Goal: Information Seeking & Learning: Learn about a topic

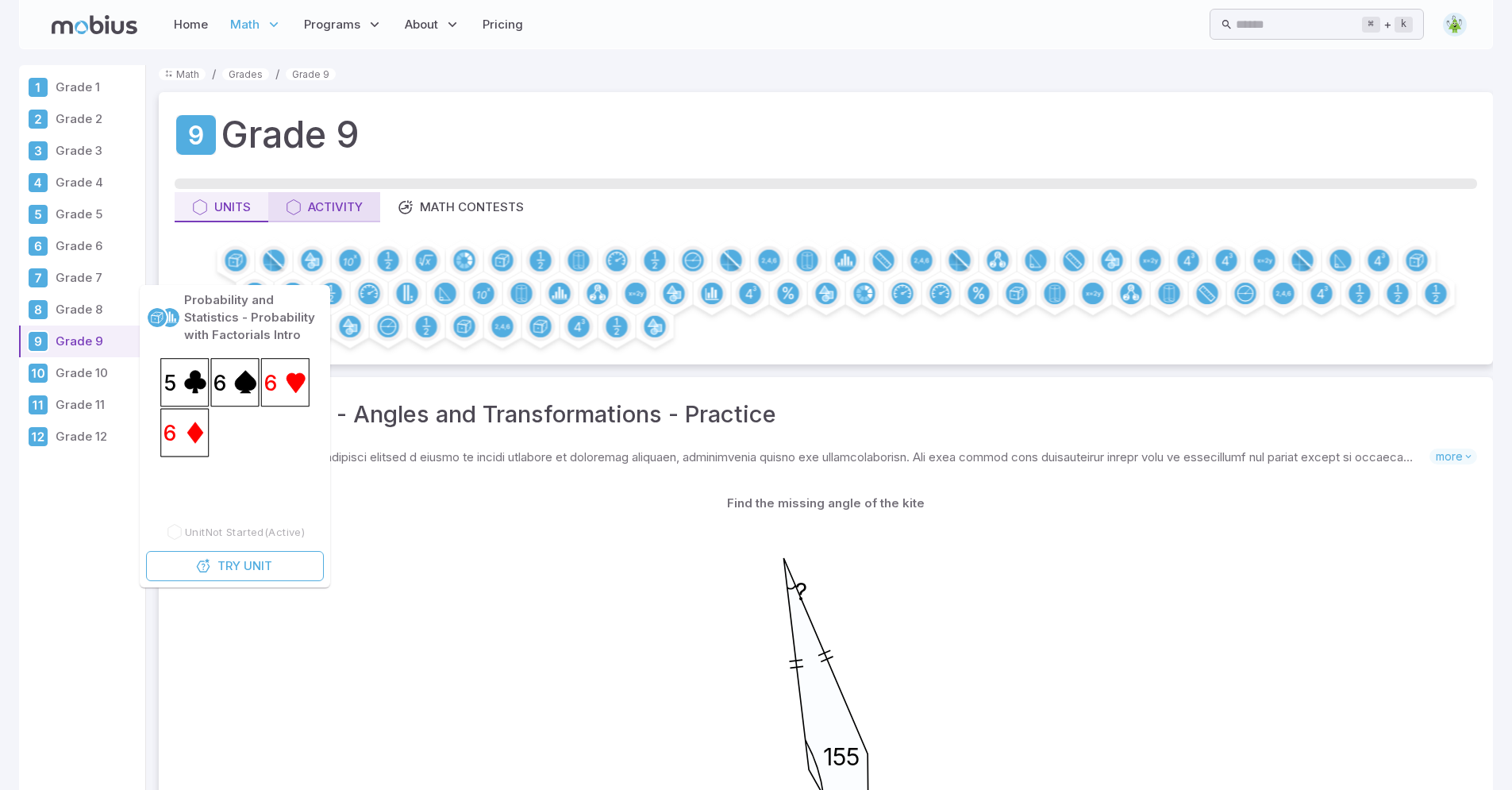
click at [330, 197] on button "Activity" at bounding box center [324, 207] width 112 height 30
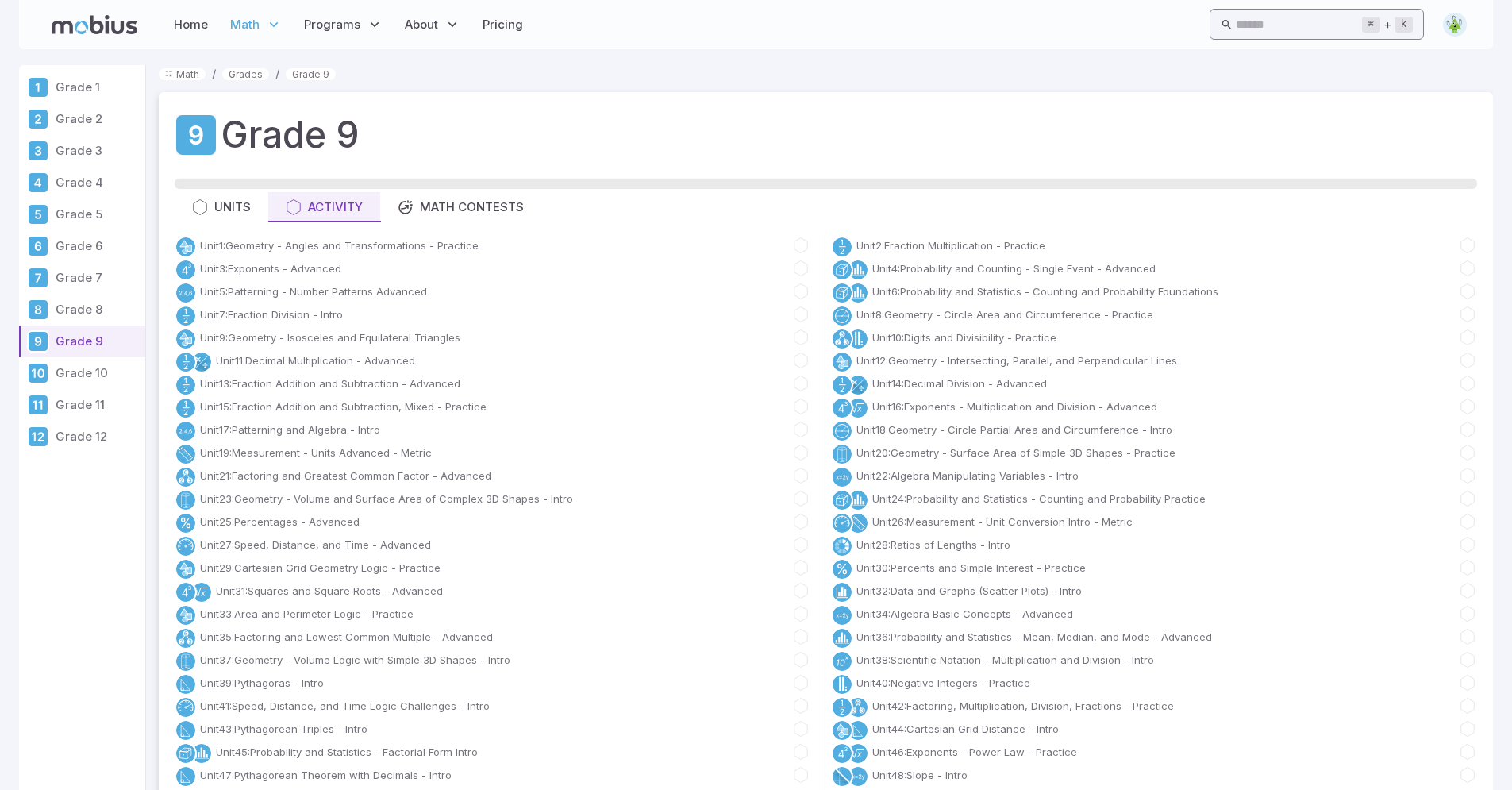
click at [1314, 23] on input "text" at bounding box center [1299, 24] width 126 height 31
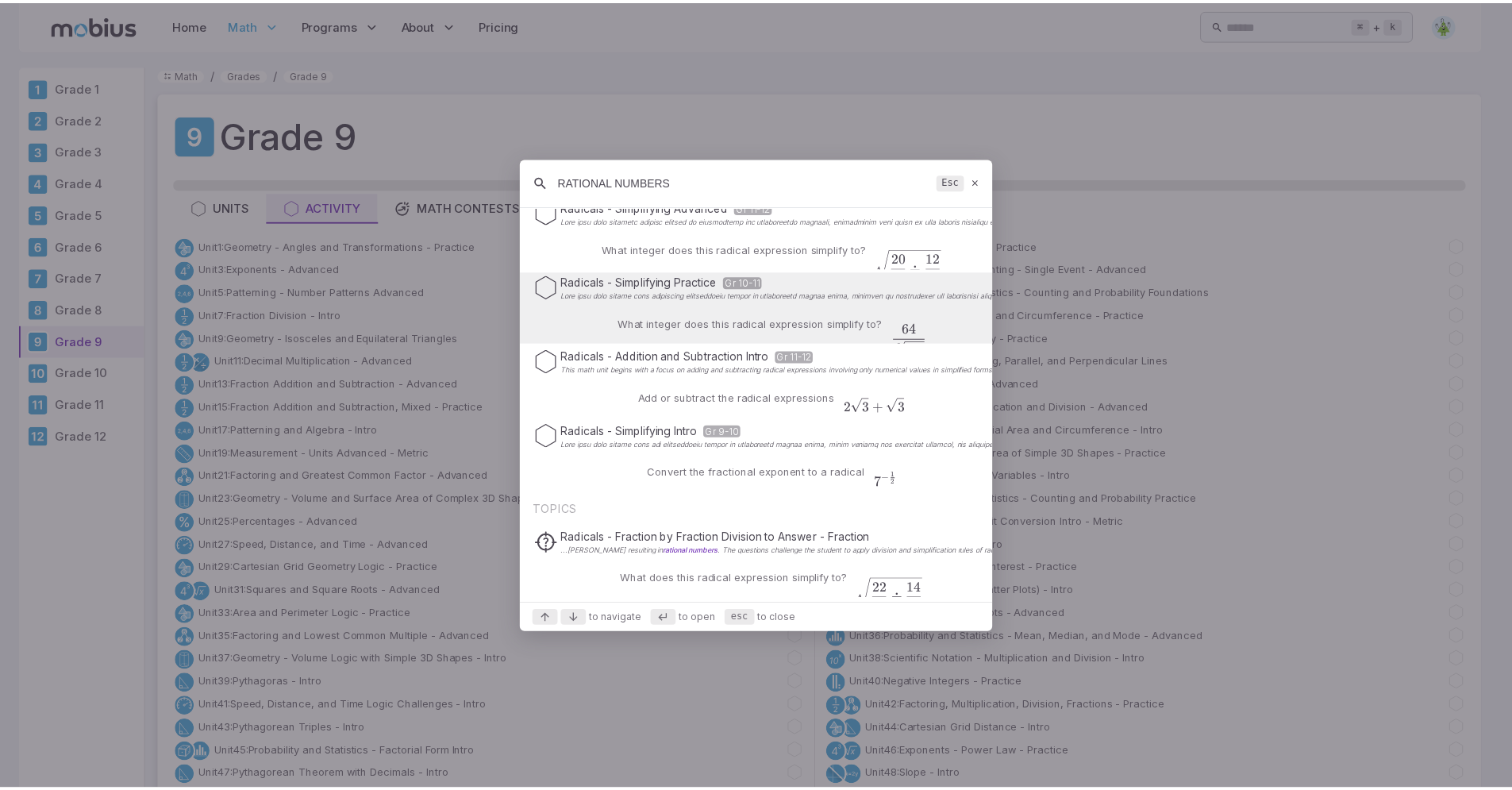
scroll to position [202, 0]
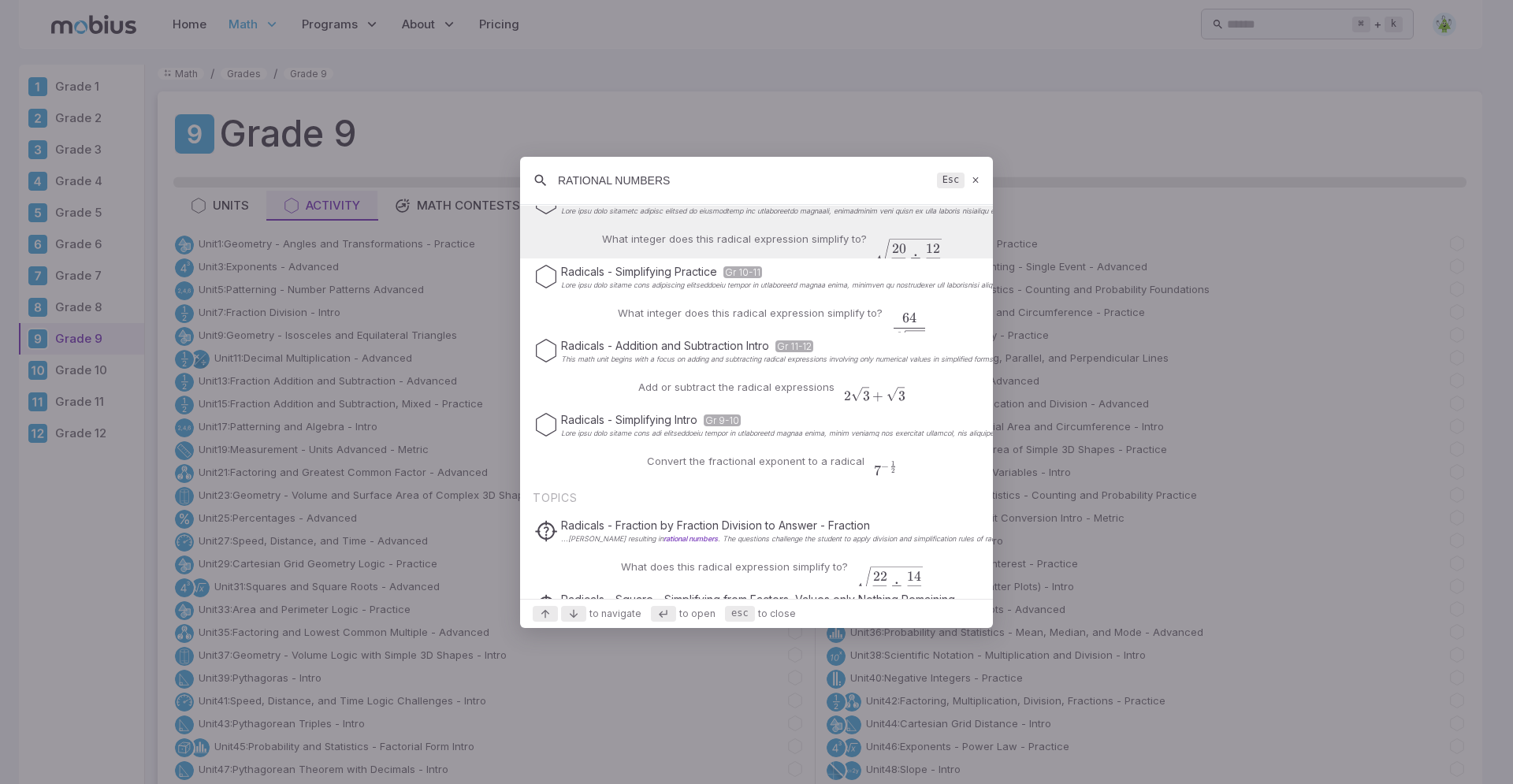
type input "RATIONAL NUMBERS"
click at [972, 176] on icon at bounding box center [975, 180] width 10 height 12
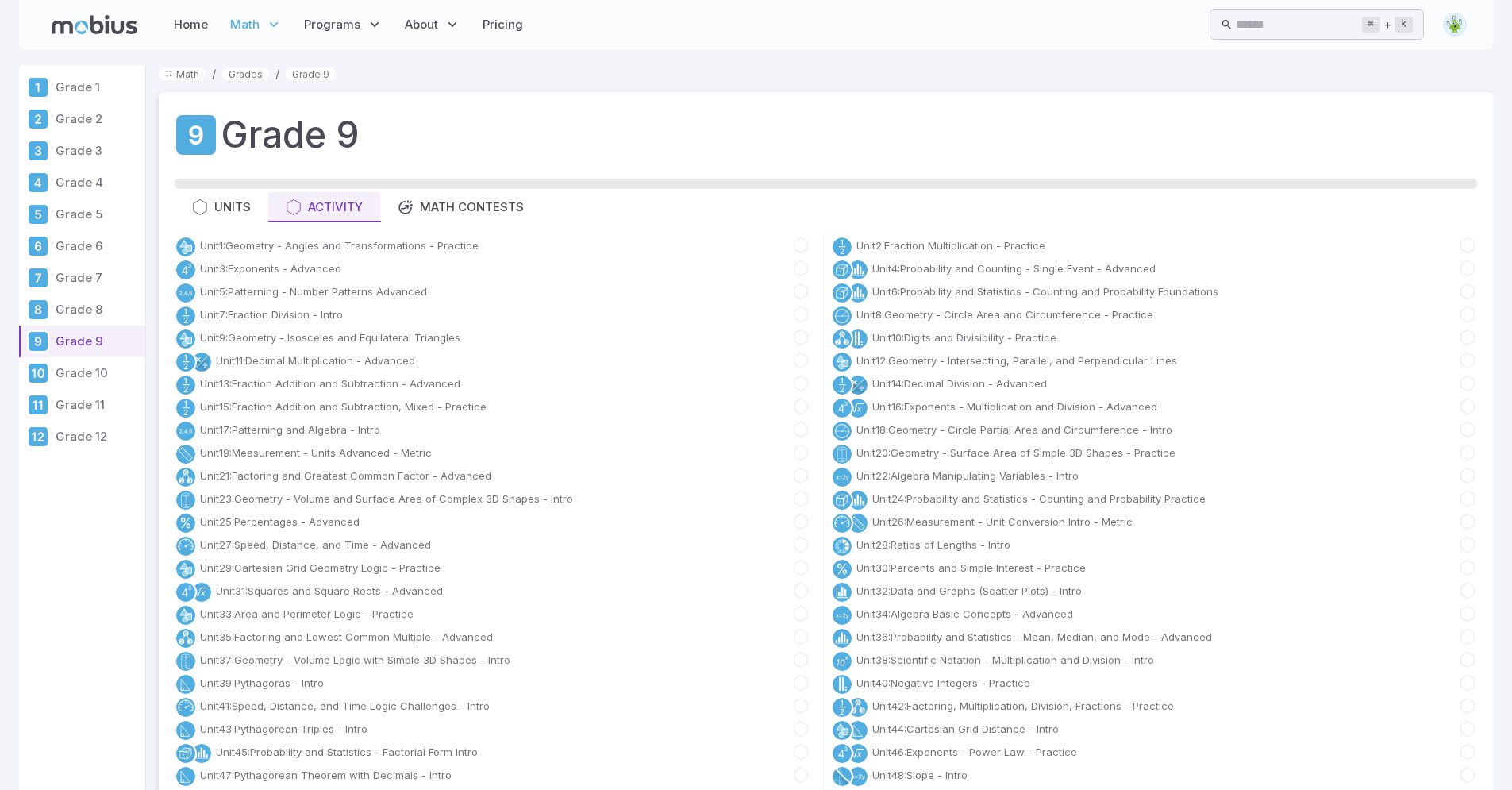
click at [81, 313] on p "Grade 8" at bounding box center [98, 310] width 84 height 18
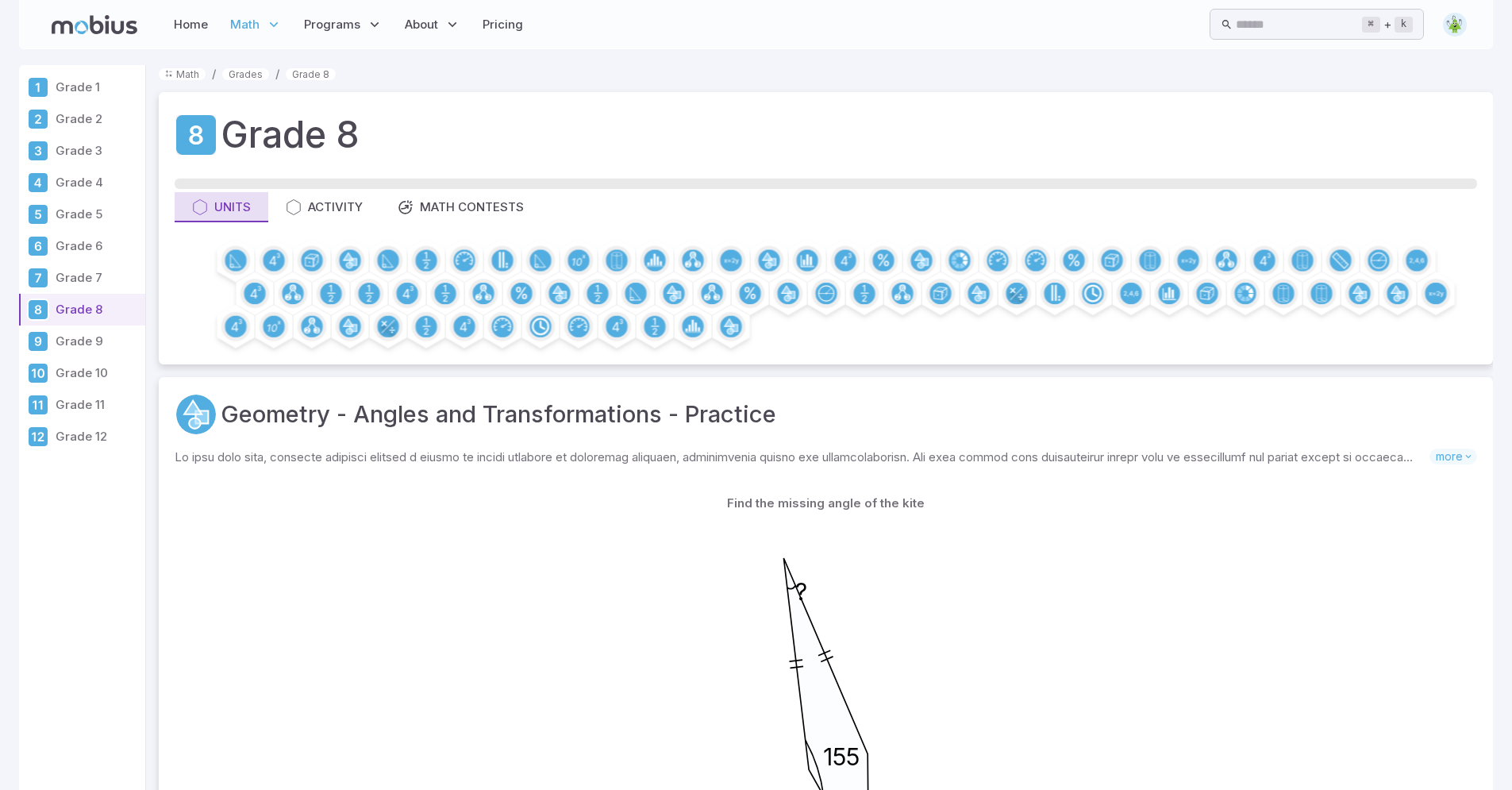
click at [309, 210] on div "Activity" at bounding box center [323, 207] width 77 height 18
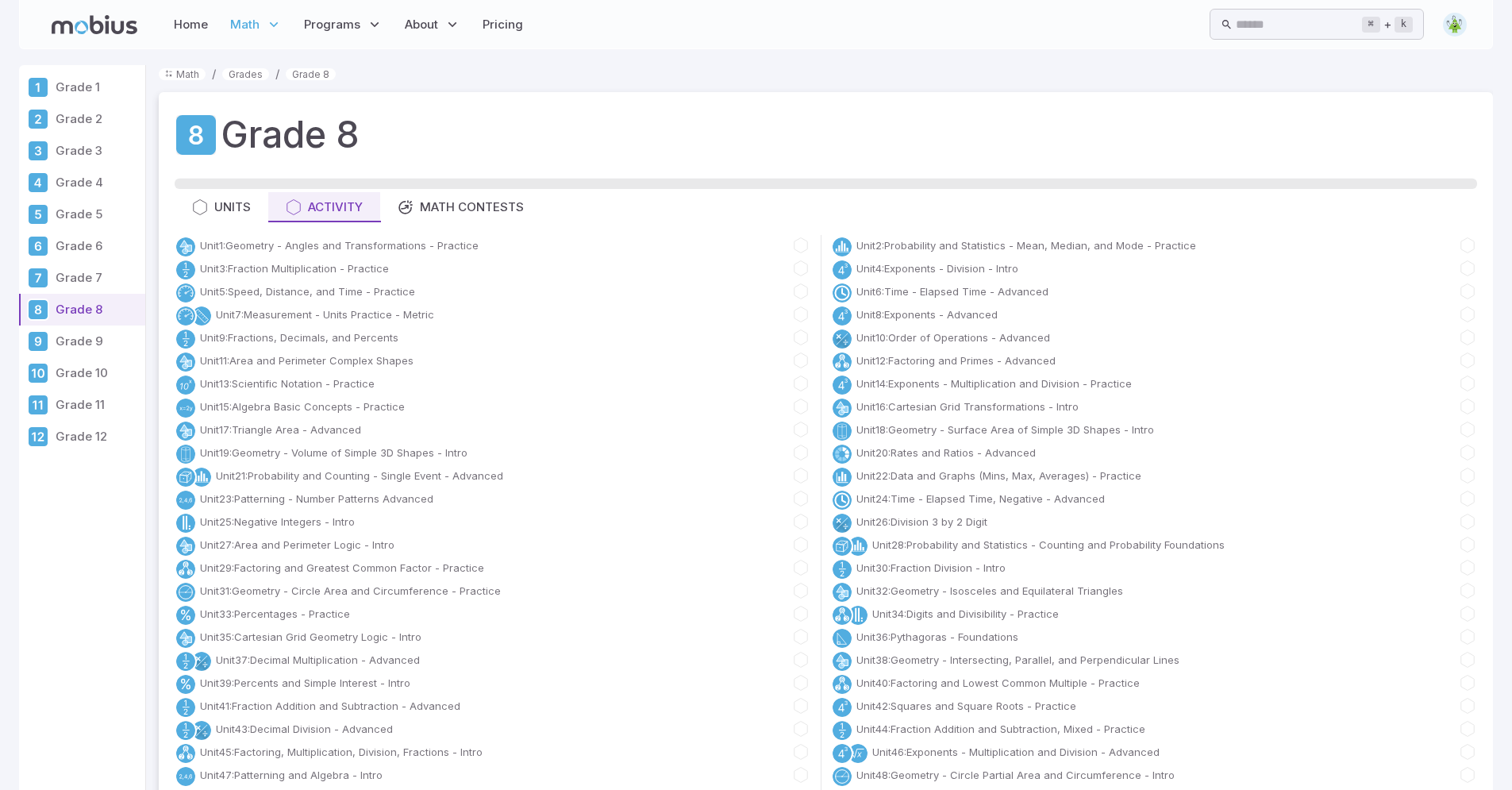
click at [100, 337] on p "Grade 9" at bounding box center [98, 341] width 84 height 18
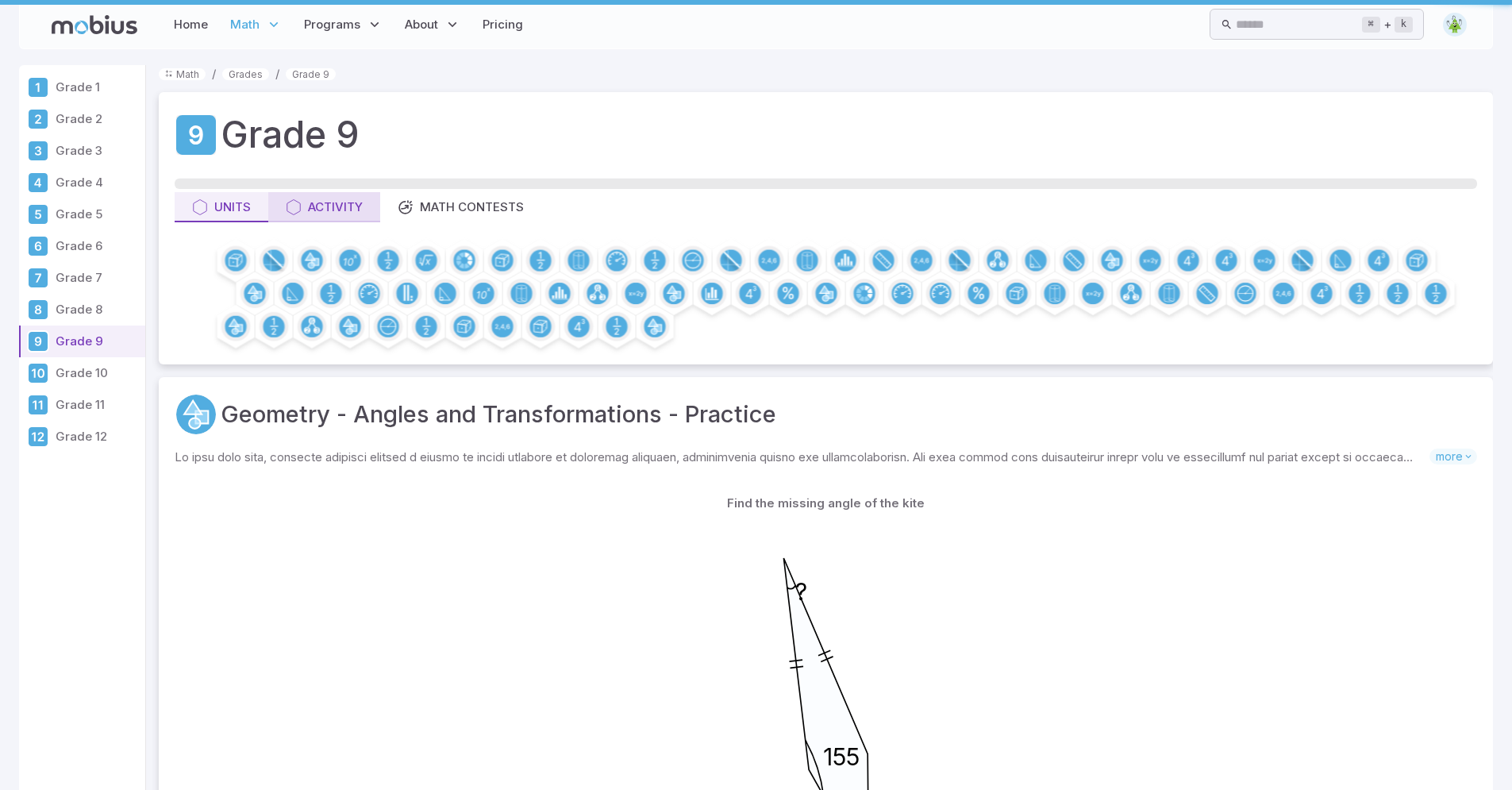
click at [306, 206] on div "Activity" at bounding box center [323, 207] width 77 height 18
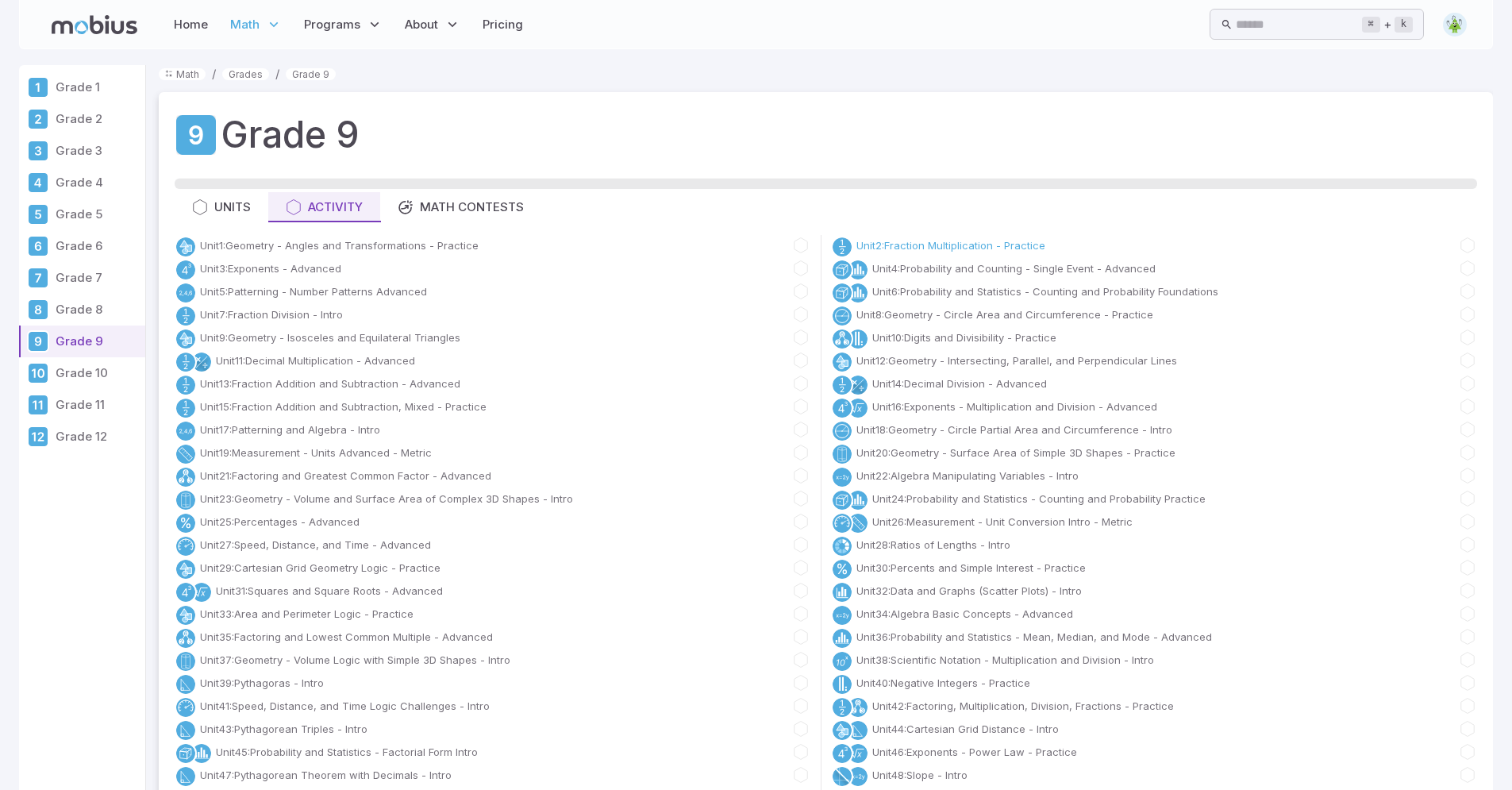
click at [865, 240] on link "Unit 2 : Fraction Multiplication - Practice" at bounding box center [950, 245] width 189 height 16
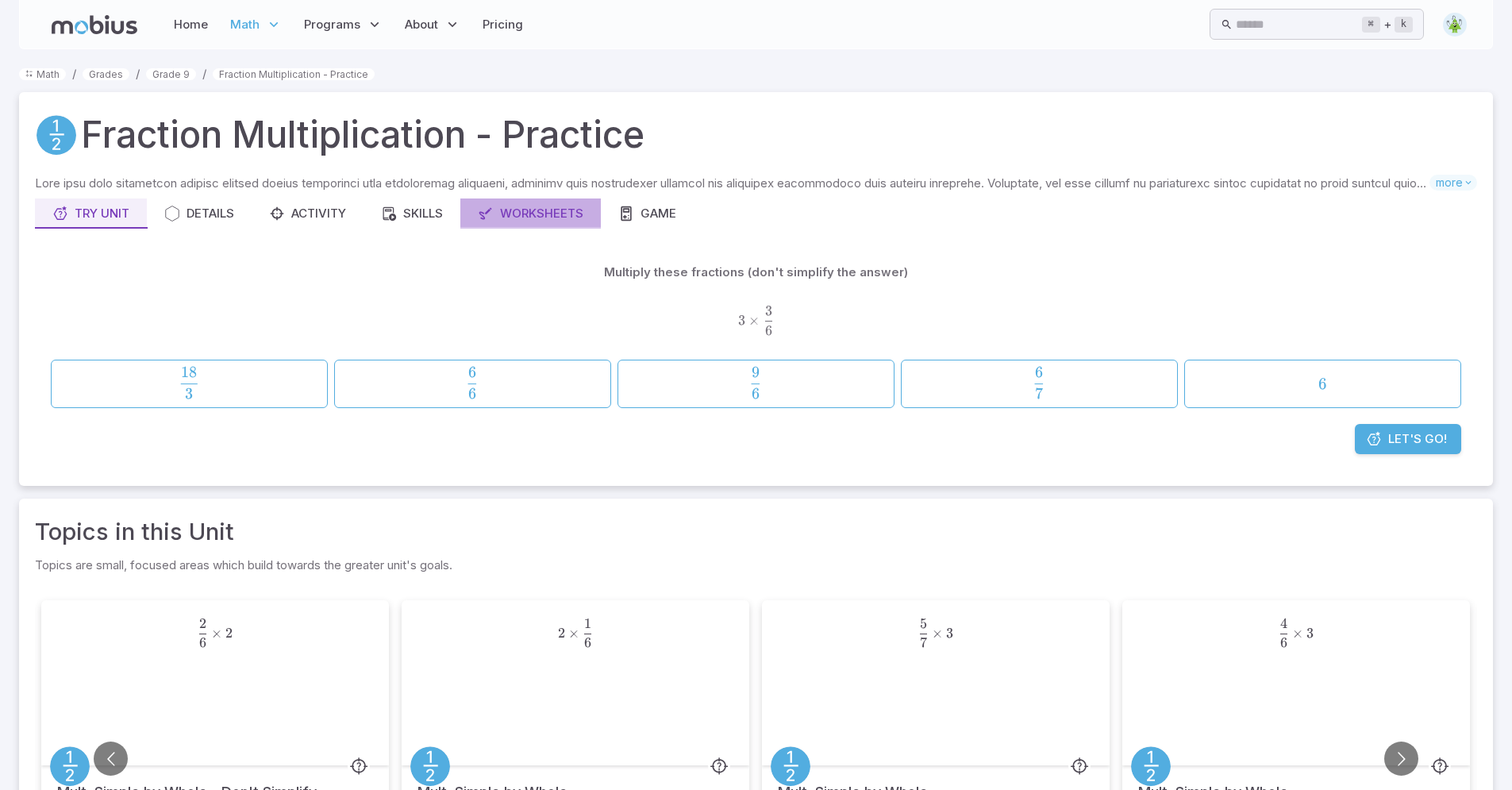
click at [542, 211] on div "Worksheets" at bounding box center [531, 213] width 106 height 18
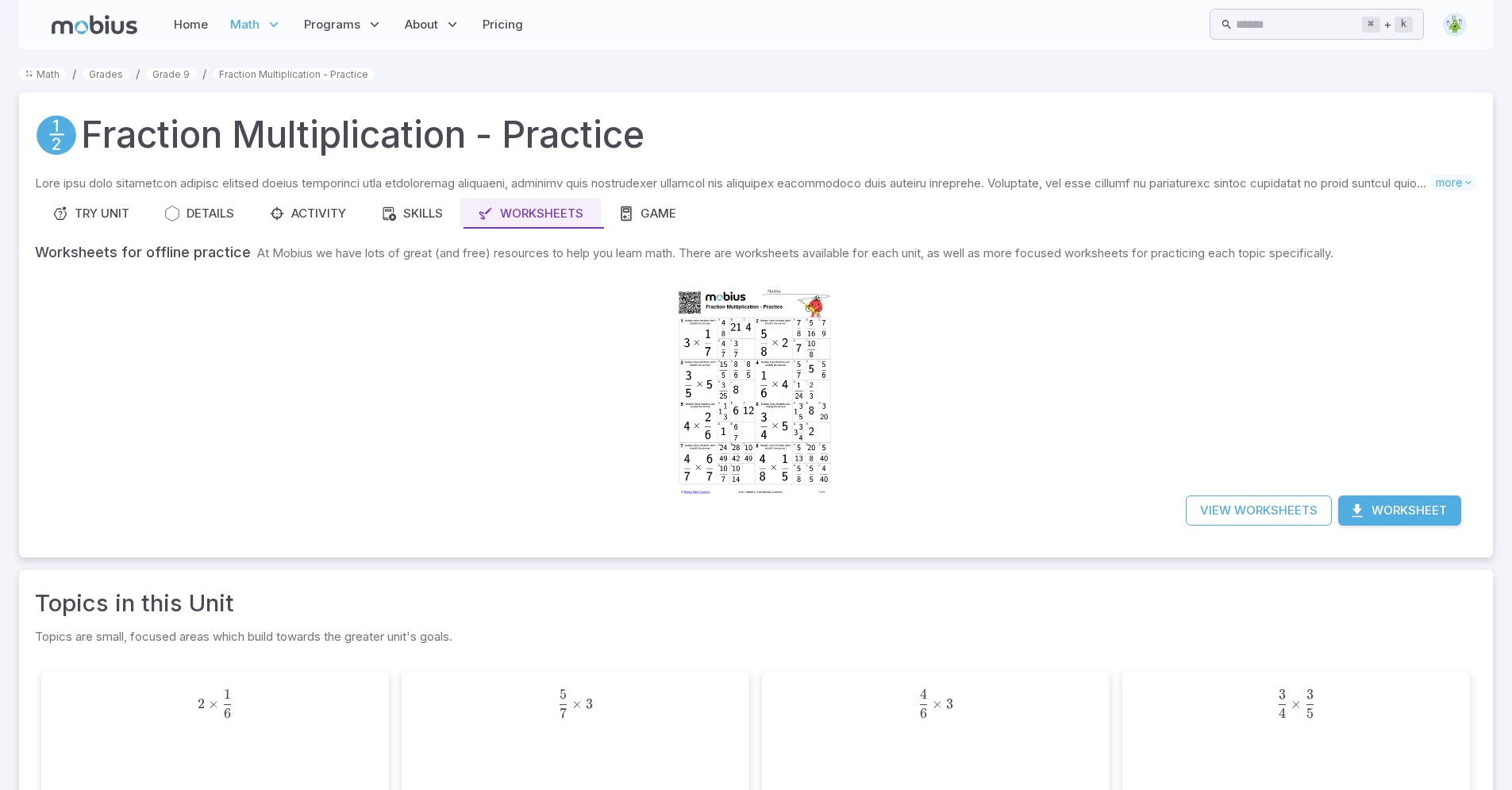
click at [1421, 518] on button "Worksheet" at bounding box center [1399, 511] width 123 height 30
click at [78, 217] on div "Try Unit" at bounding box center [91, 213] width 77 height 18
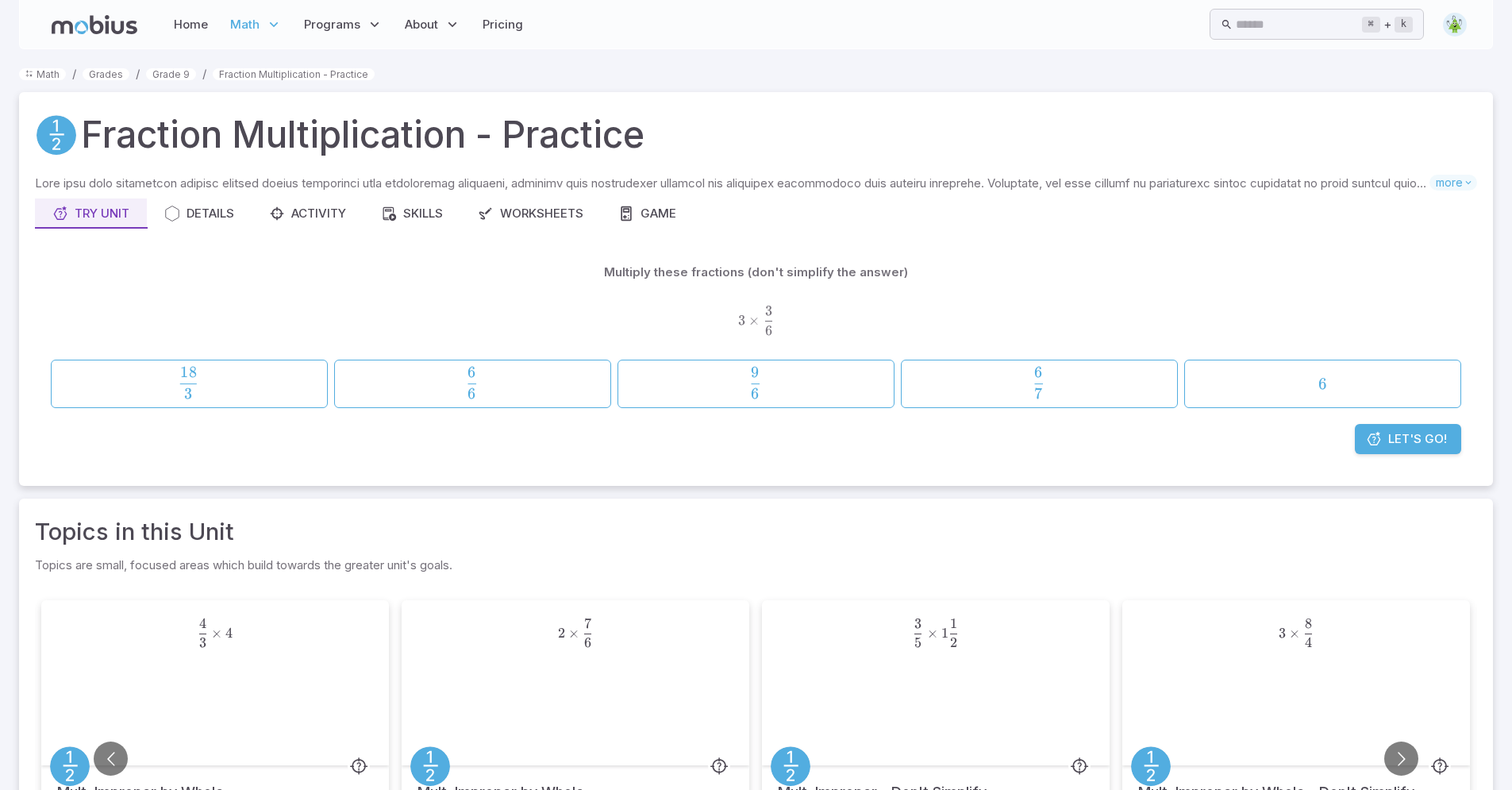
click at [1404, 450] on link "Let's Go!" at bounding box center [1407, 439] width 107 height 30
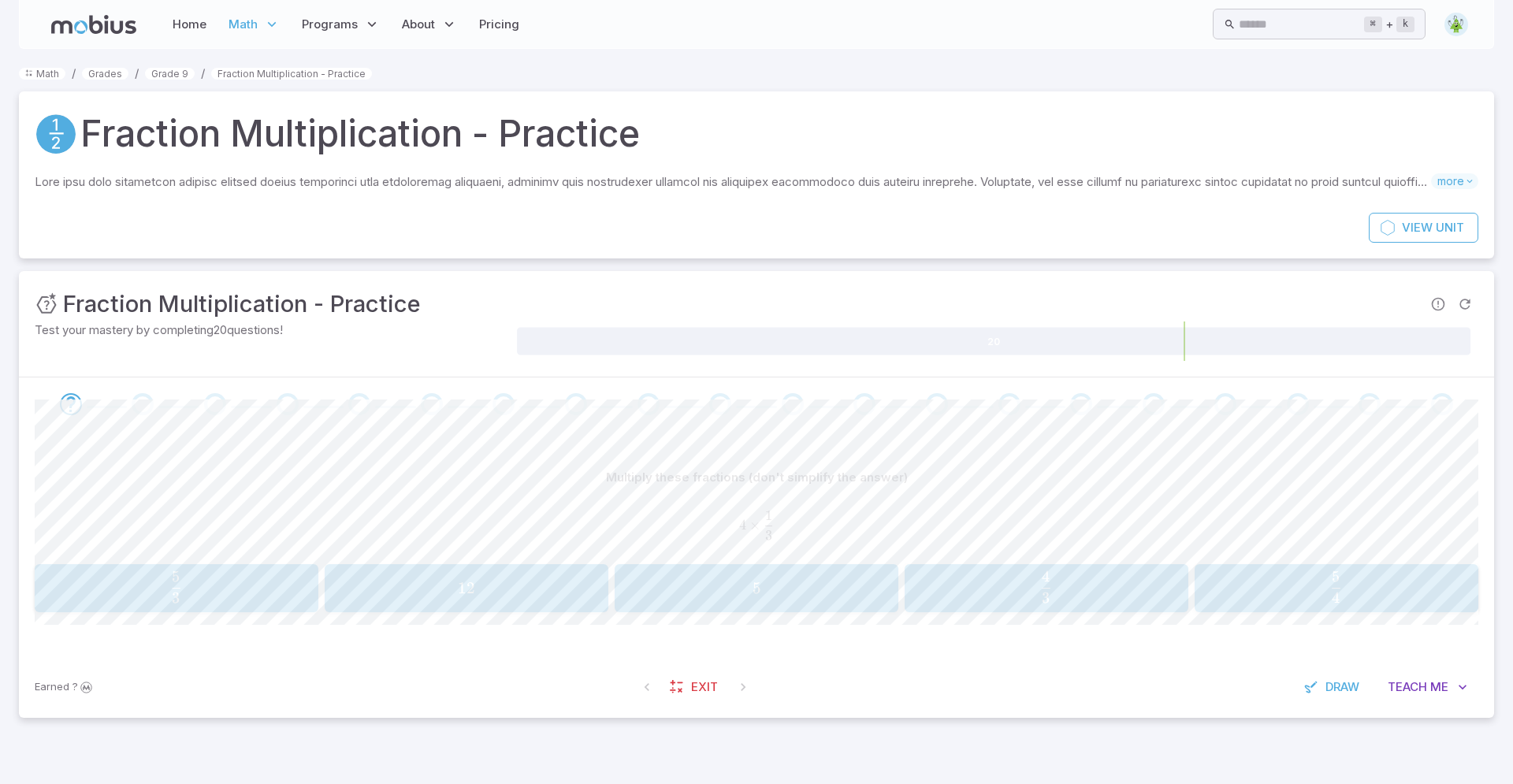
click at [1037, 577] on span "3 4 ​" at bounding box center [1046, 587] width 252 height 32
click at [1289, 596] on span "6 4 ​" at bounding box center [1300, 587] width 319 height 32
click at [141, 589] on span "2 1 ​" at bounding box center [212, 587] width 319 height 32
click at [914, 615] on div "Multiply these fractions (don't simplify the answer) 1 2 × 1 8 \frac{1}{2}\time…" at bounding box center [756, 543] width 1444 height 226
click at [912, 598] on span "16 1 ​" at bounding box center [877, 587] width 208 height 32
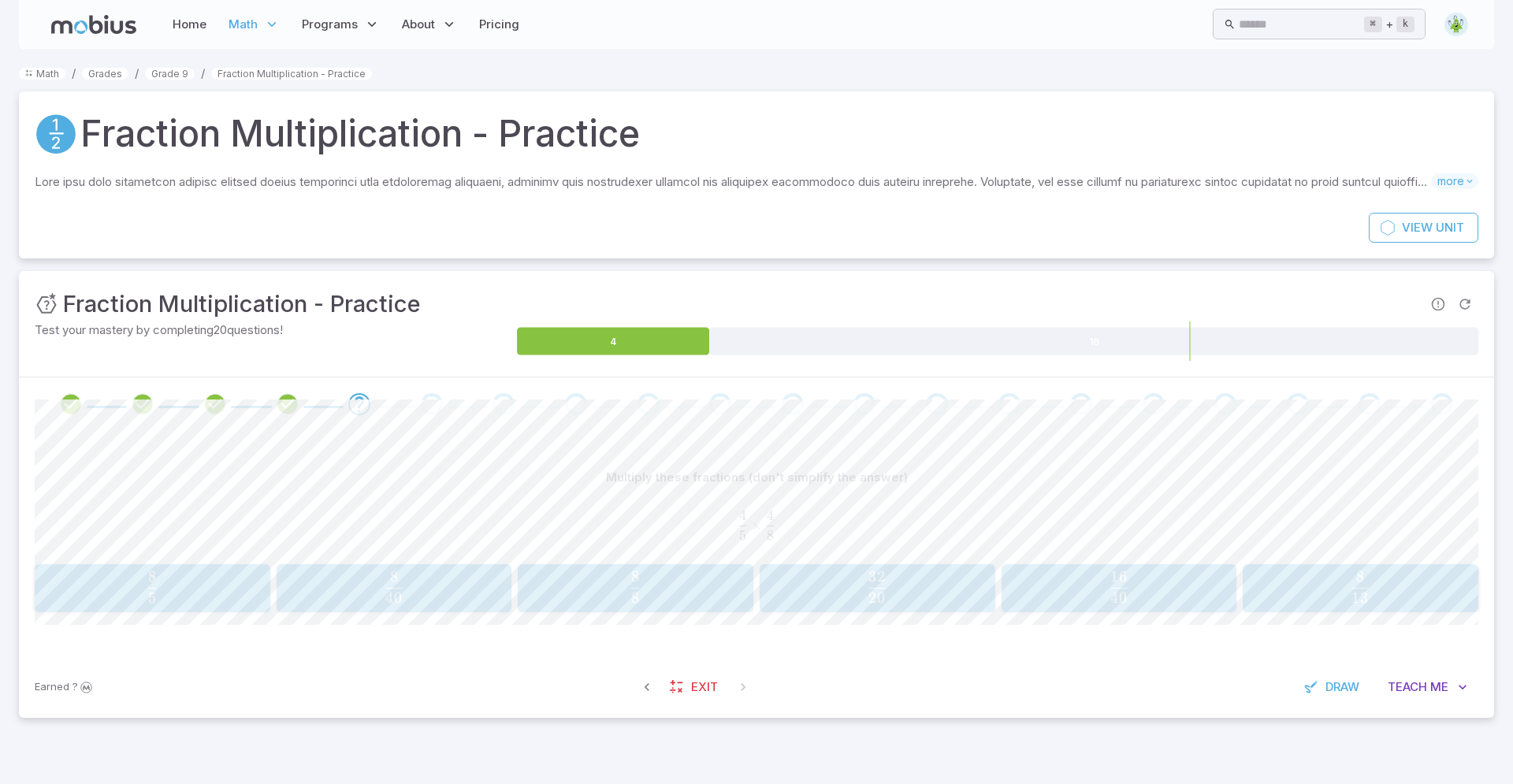
click at [1114, 586] on span "40 16" at bounding box center [1118, 581] width 17 height 21
click at [911, 600] on span "4 1 ​" at bounding box center [877, 587] width 208 height 32
click at [511, 574] on div "5 5 5" at bounding box center [466, 588] width 273 height 37
click at [1352, 602] on span "4 24 ​" at bounding box center [1336, 587] width 252 height 32
click at [431, 586] on span "49 80 ​" at bounding box center [465, 587] width 252 height 32
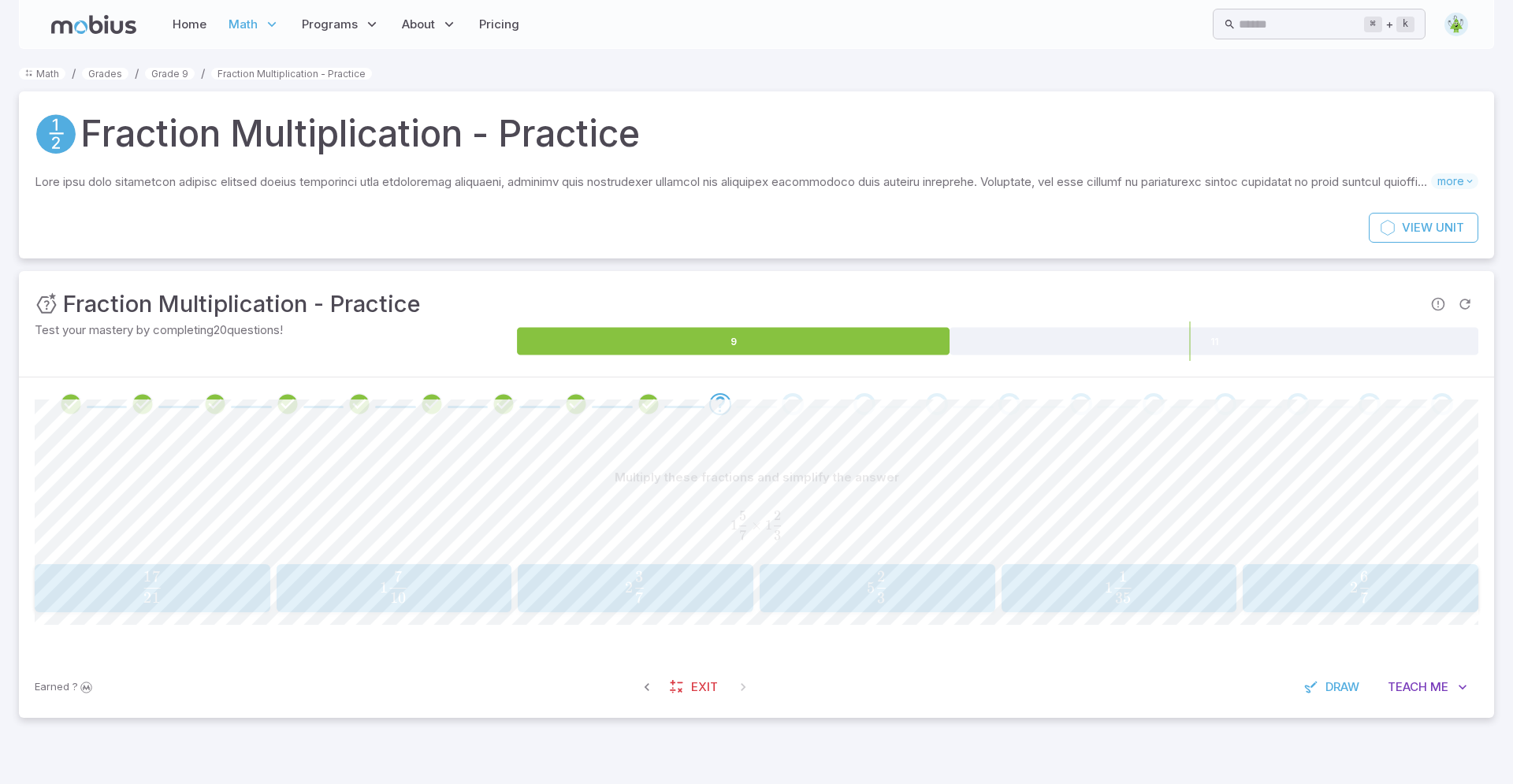
click at [1399, 600] on span "2 7 6 ​" at bounding box center [1361, 587] width 208 height 32
click at [675, 592] on span "16 21 ​" at bounding box center [635, 587] width 208 height 32
click at [1362, 592] on span "button" at bounding box center [1361, 597] width 9 height 11
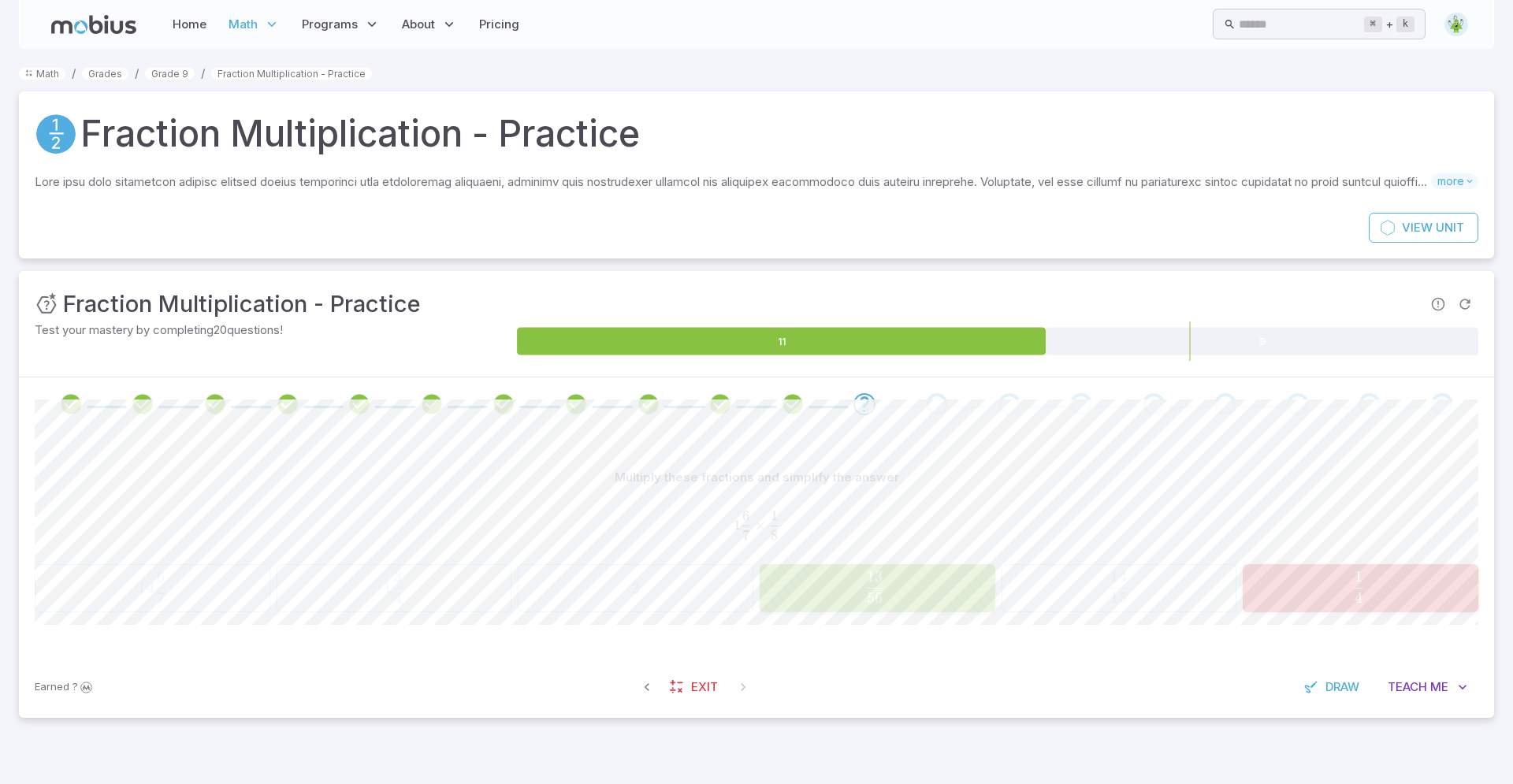
click at [693, 626] on div "Multiply these fractions and simplify the answer 1 6 7 × 1 8 1\frac{6}{7}\times…" at bounding box center [756, 543] width 1444 height 226
drag, startPoint x: 801, startPoint y: 612, endPoint x: 821, endPoint y: 611, distance: 20.0
click at [815, 612] on div "14 6 7 14\frac{6}{7} 14 7 6 ​ 1 3 4 1\frac{3}{4} 1 4 3 ​ 2 2 2 13 56 \frac{13}{…" at bounding box center [756, 588] width 1444 height 49
click at [821, 611] on button "13 56 \frac{13}{56} 56 13 ​" at bounding box center [877, 588] width 236 height 49
drag, startPoint x: 821, startPoint y: 611, endPoint x: 826, endPoint y: 592, distance: 19.6
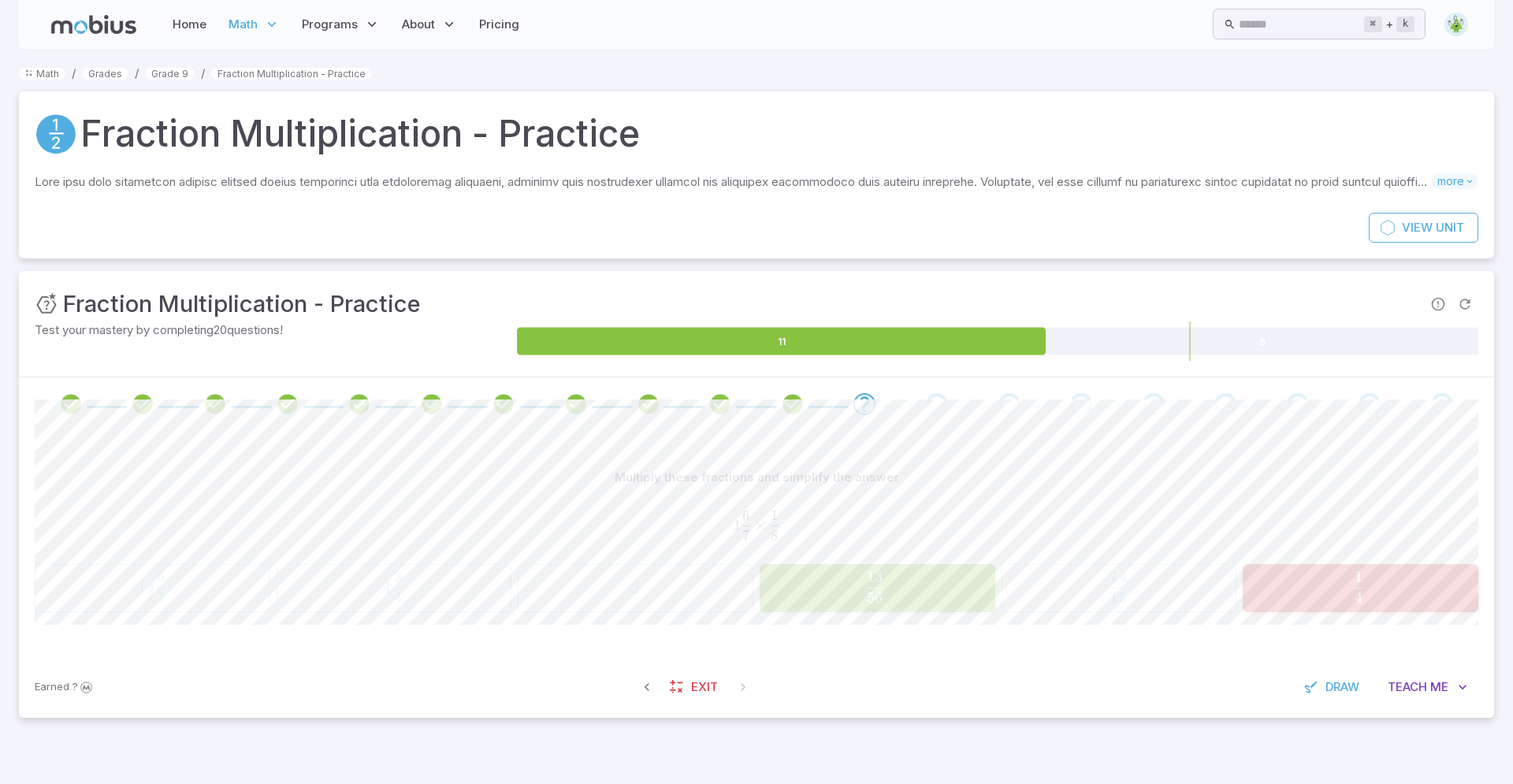
click at [826, 592] on button "13 56 \frac{13}{56} 56 13 ​" at bounding box center [877, 588] width 236 height 49
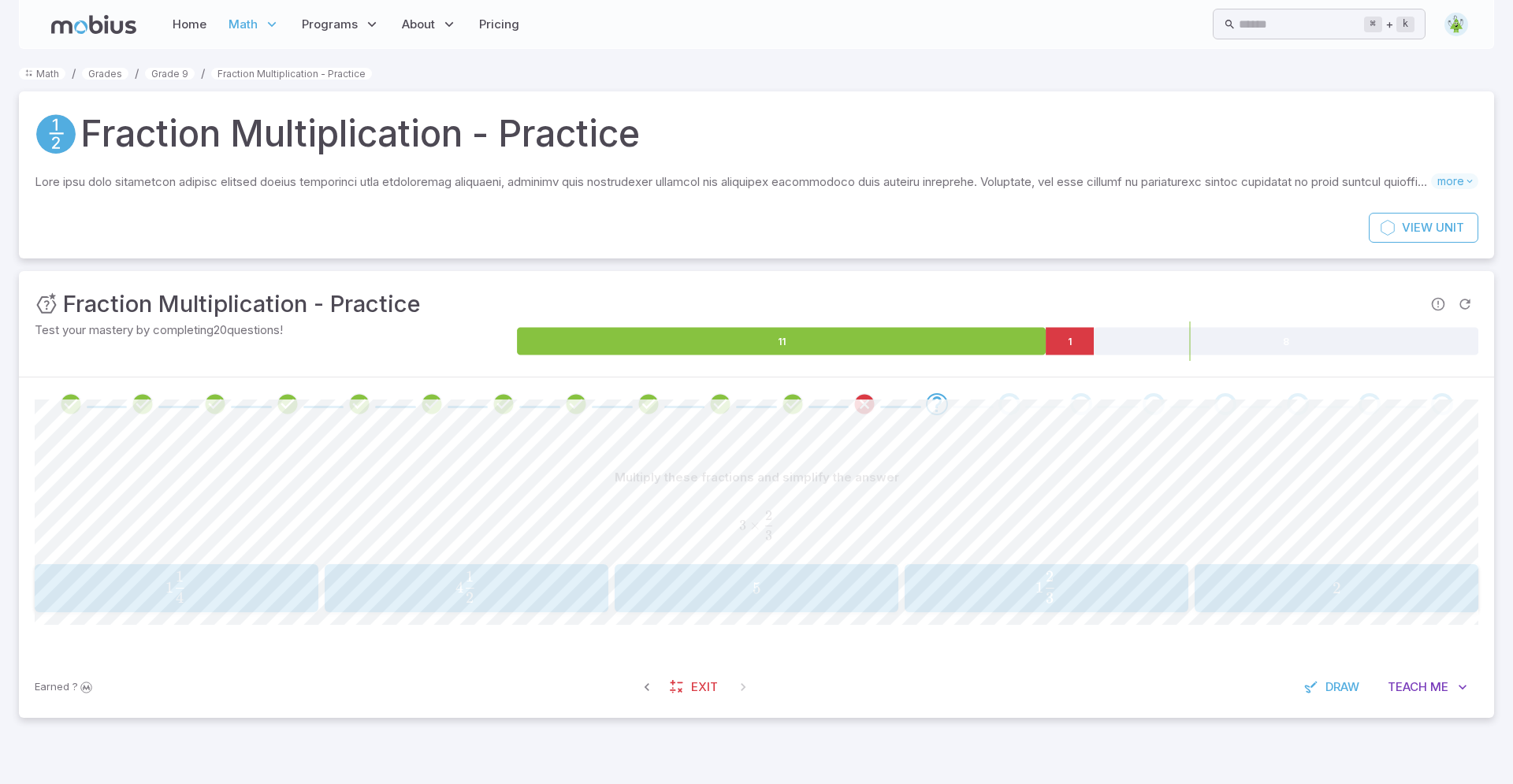
click at [1361, 595] on span "2" at bounding box center [1336, 588] width 273 height 20
click at [209, 585] on span "3 7 4 ​" at bounding box center [175, 587] width 252 height 32
click at [209, 596] on span "1 16 5 ​" at bounding box center [175, 587] width 252 height 32
click at [1403, 592] on span "7 4 ​" at bounding box center [1300, 587] width 319 height 32
click at [780, 600] on span "49 55 ​" at bounding box center [756, 587] width 252 height 32
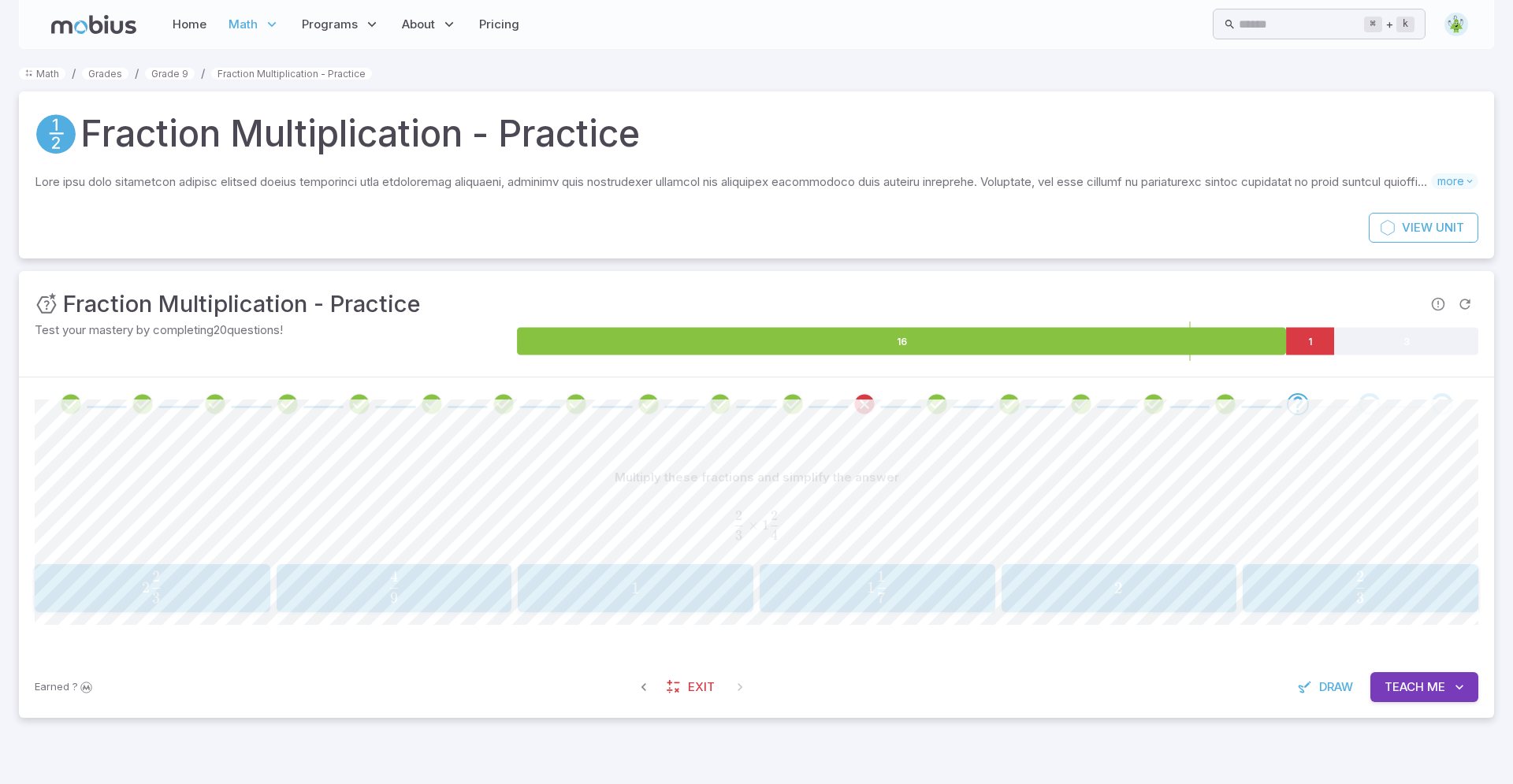
click at [612, 595] on span "1" at bounding box center [636, 588] width 226 height 20
click at [1324, 577] on span "5 28 ​" at bounding box center [1336, 587] width 252 height 32
click at [169, 588] on span "12 9 ​" at bounding box center [152, 587] width 208 height 32
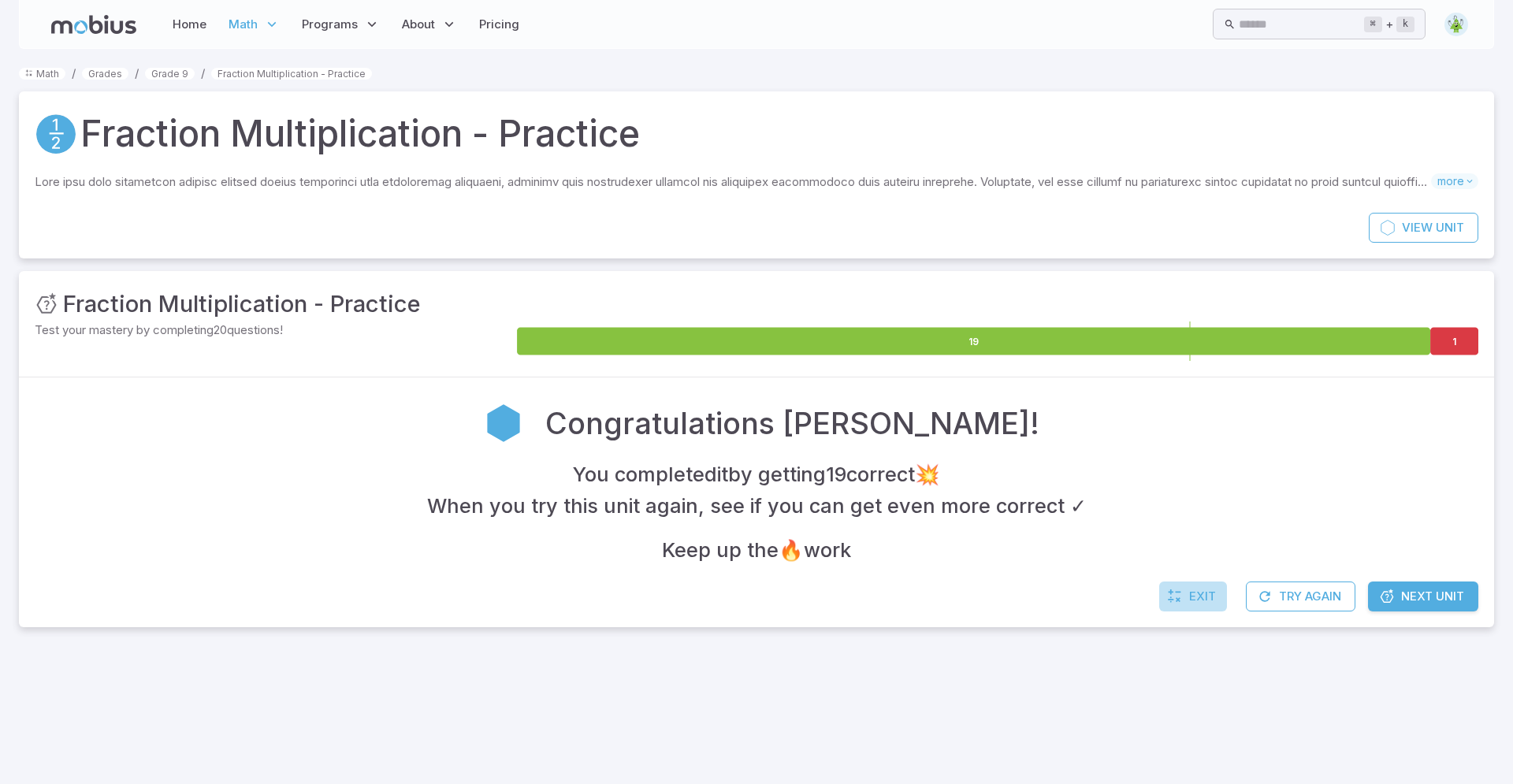
click at [1173, 607] on link "Exit" at bounding box center [1193, 596] width 67 height 30
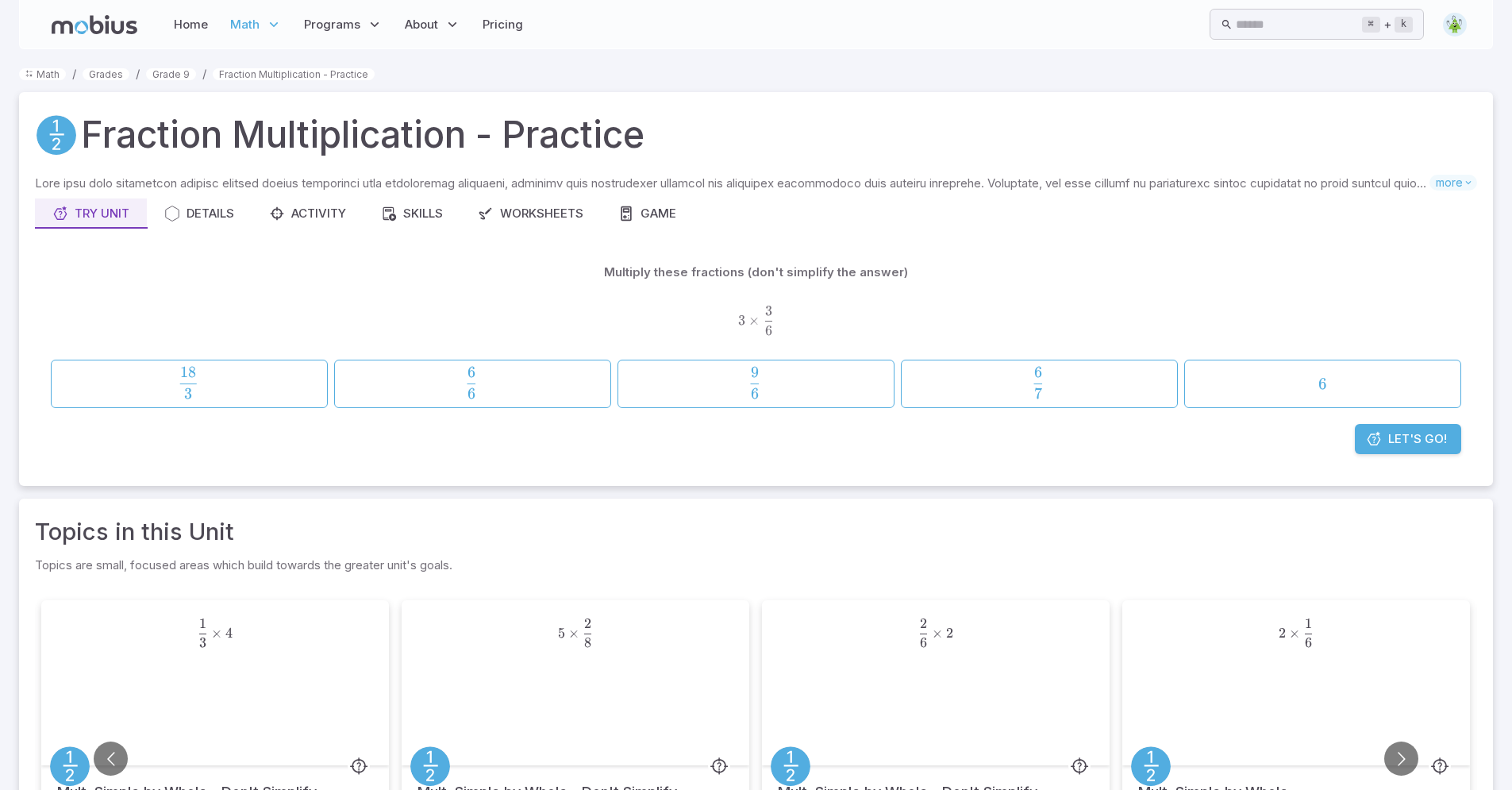
click at [1446, 23] on img at bounding box center [1455, 25] width 24 height 24
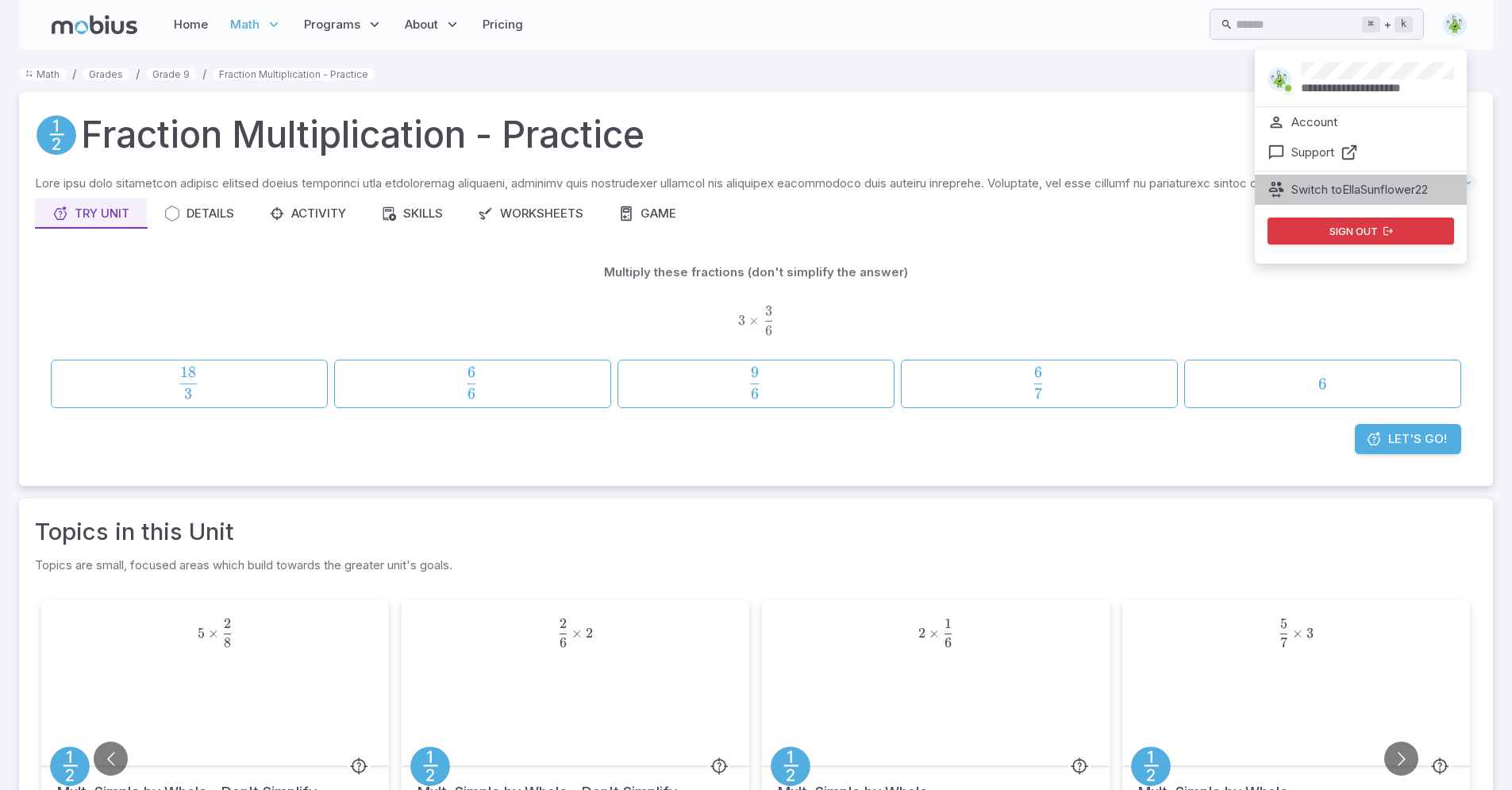
click at [1351, 191] on p "Switch to EllaSunflower22" at bounding box center [1359, 190] width 137 height 18
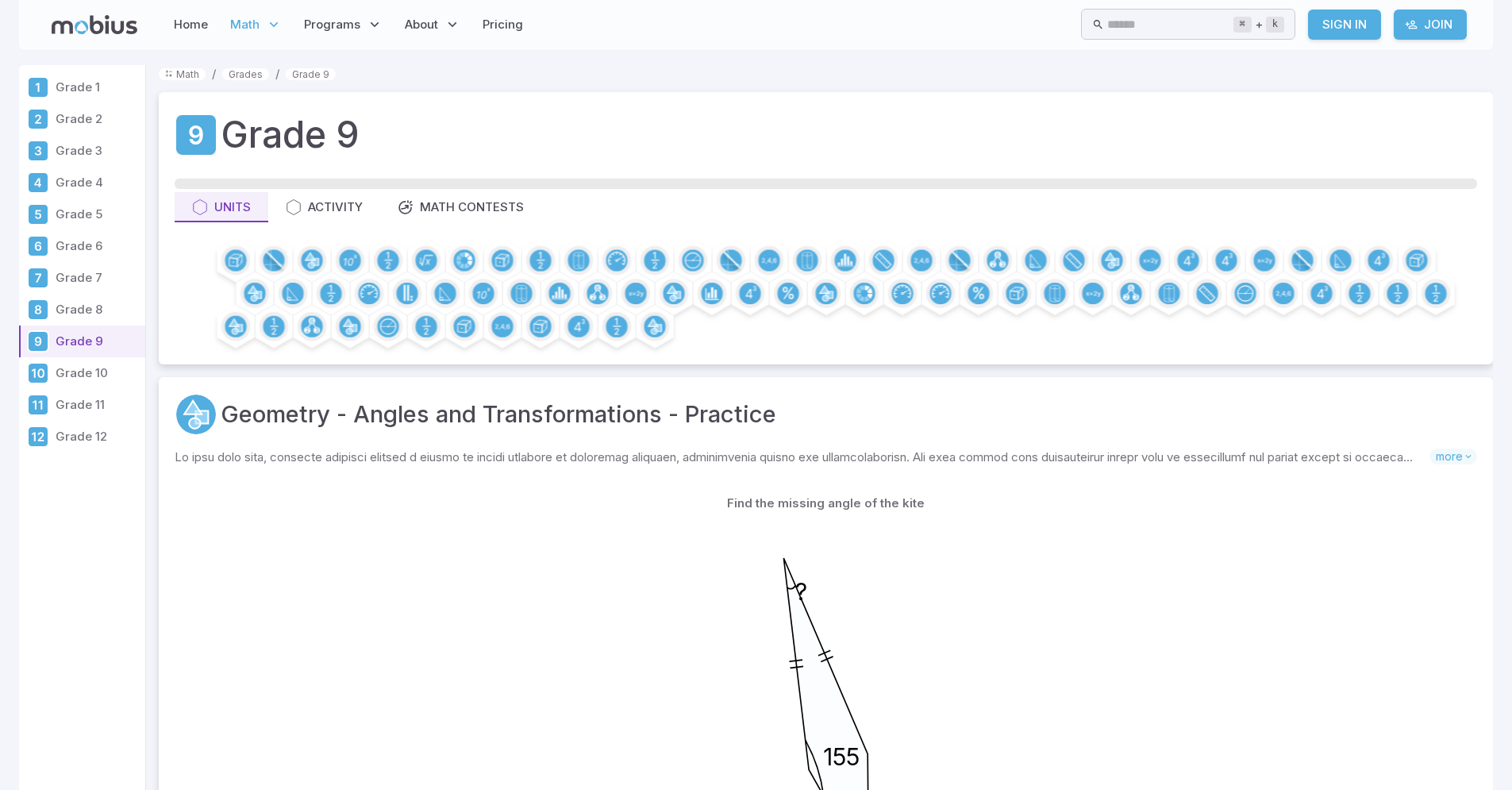
click at [1335, 34] on link "Sign In" at bounding box center [1344, 25] width 73 height 30
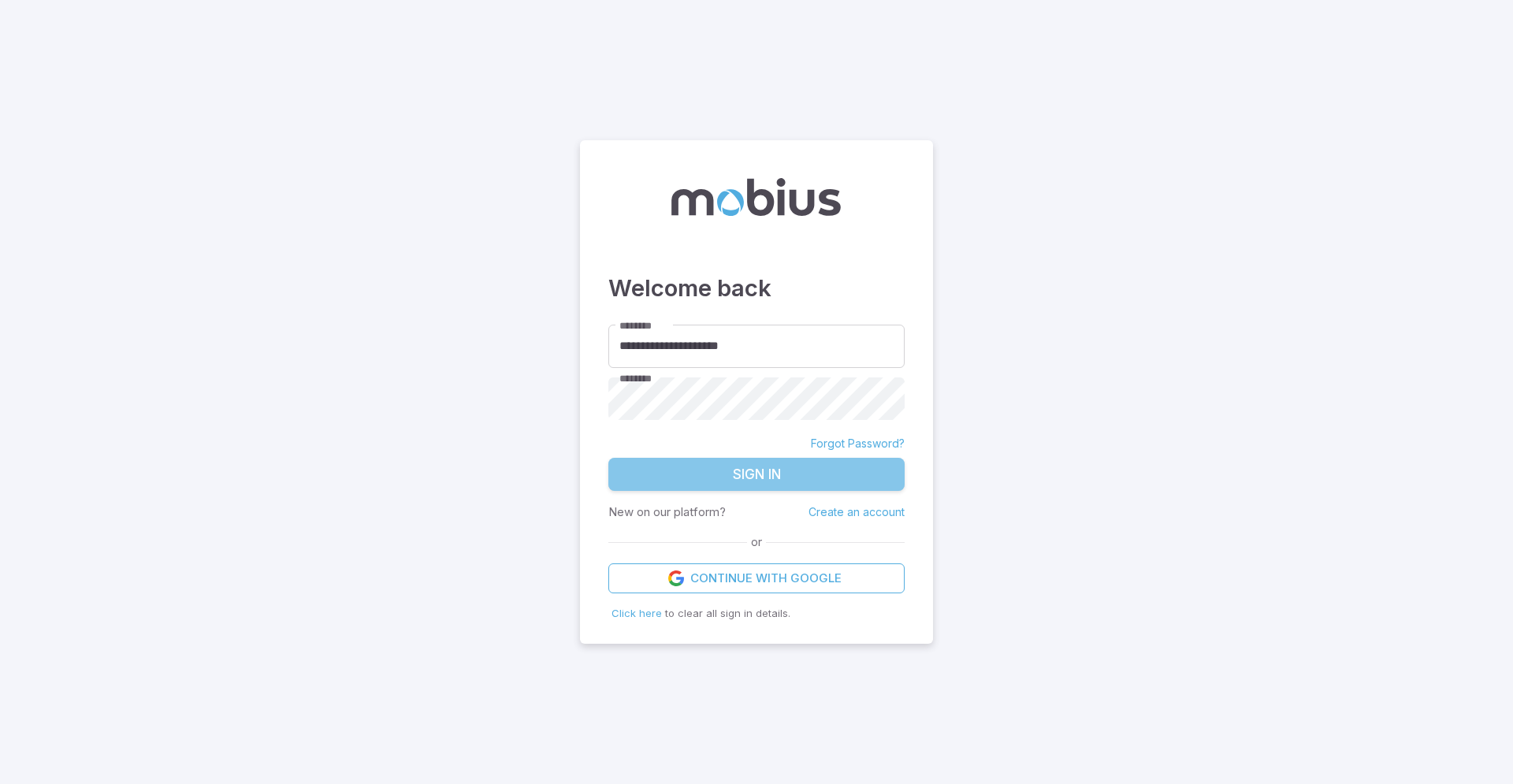
click at [795, 471] on button "Sign In" at bounding box center [756, 473] width 296 height 33
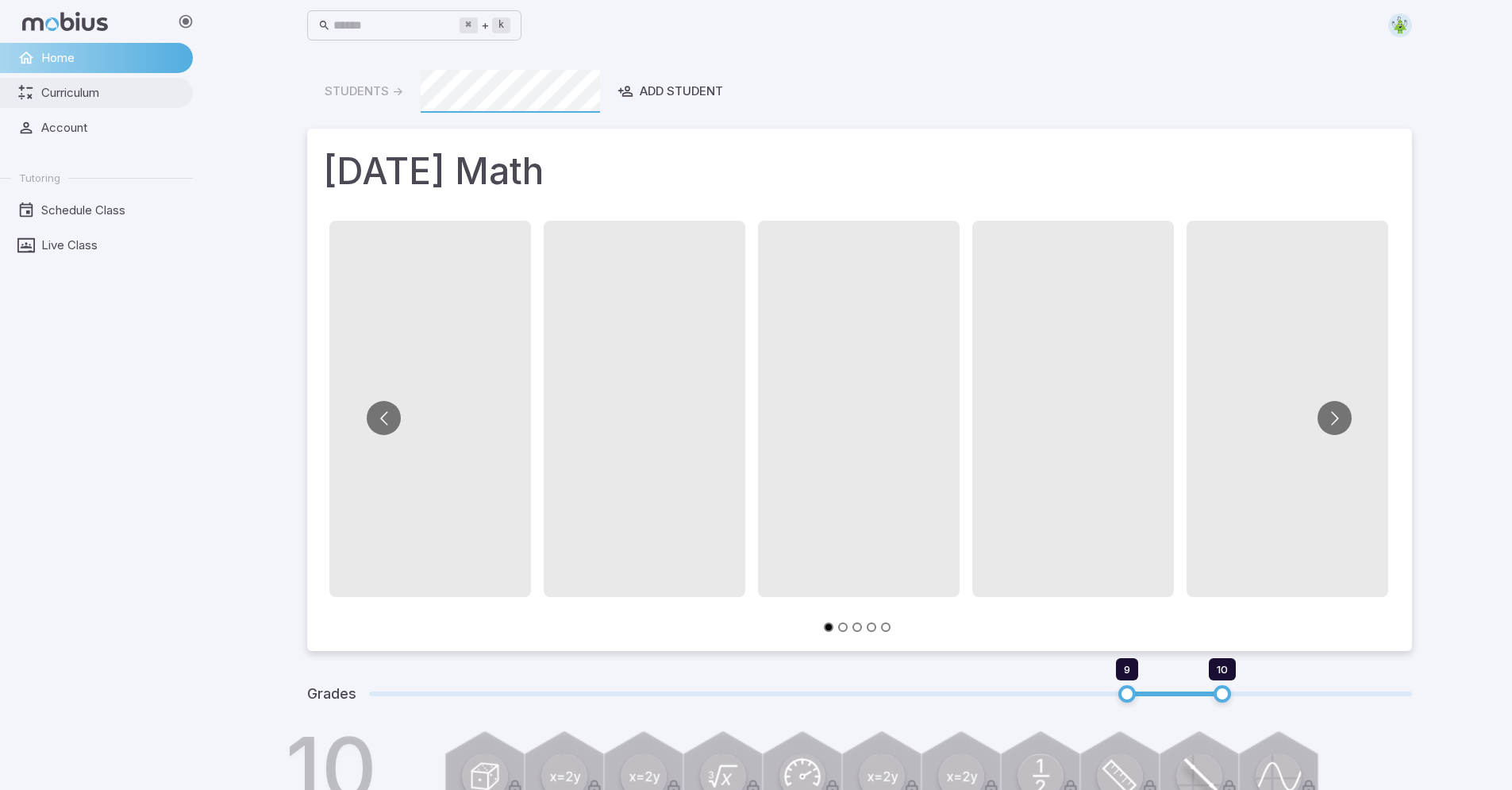
click at [82, 96] on span "Curriculum" at bounding box center [111, 93] width 141 height 18
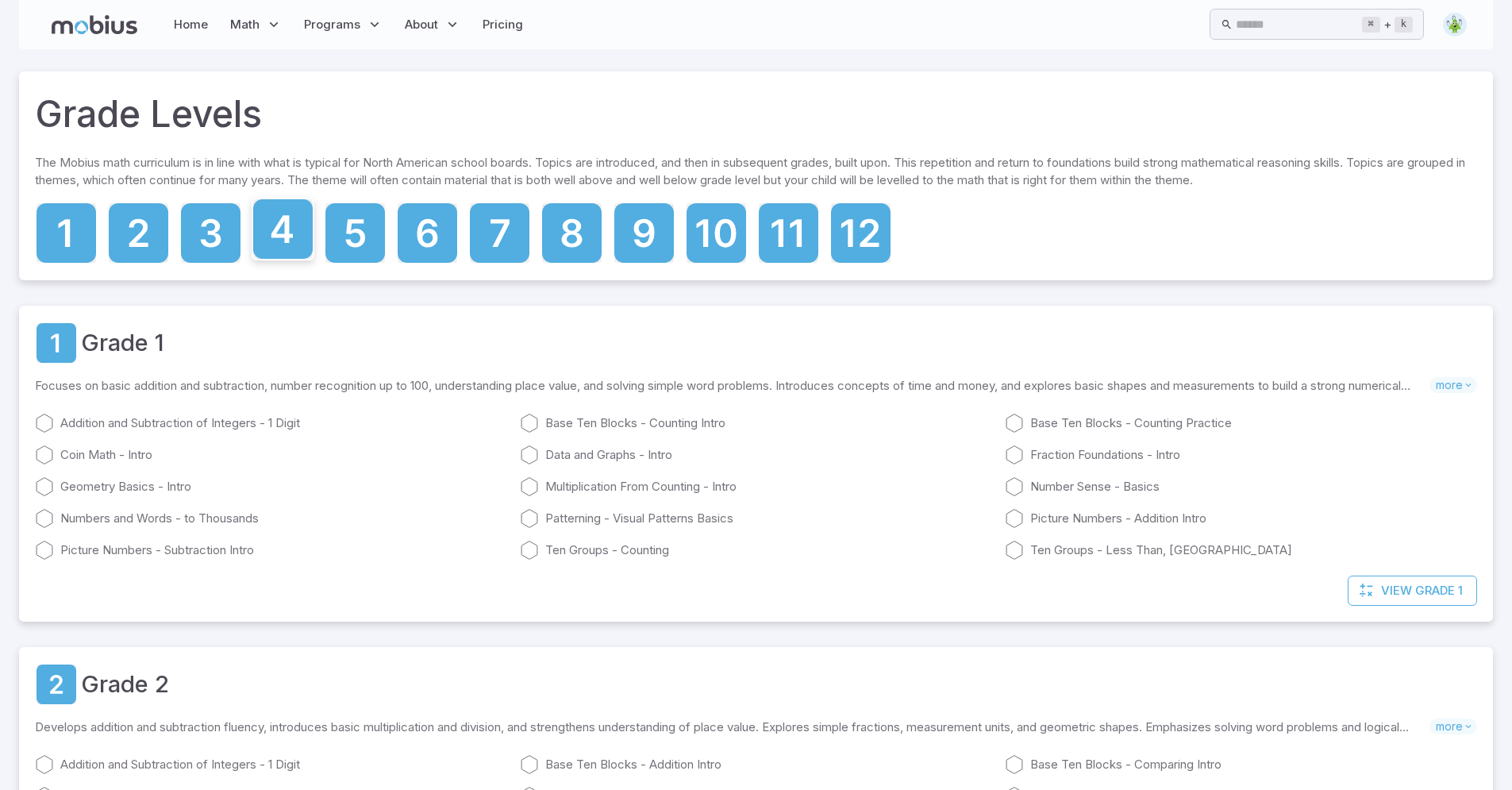
click at [299, 225] on icon at bounding box center [283, 229] width 60 height 60
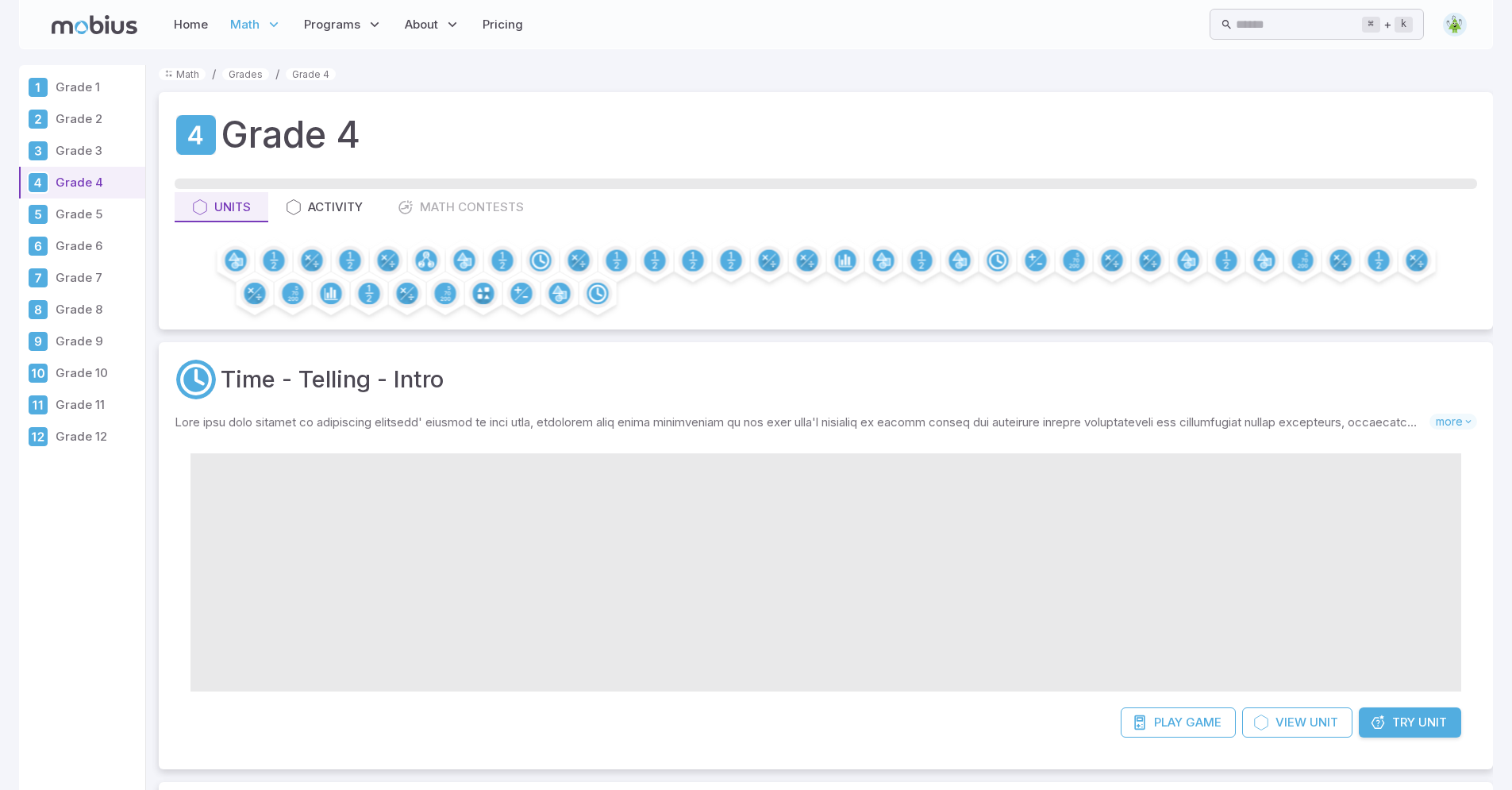
click at [79, 344] on p "Grade 9" at bounding box center [98, 341] width 84 height 18
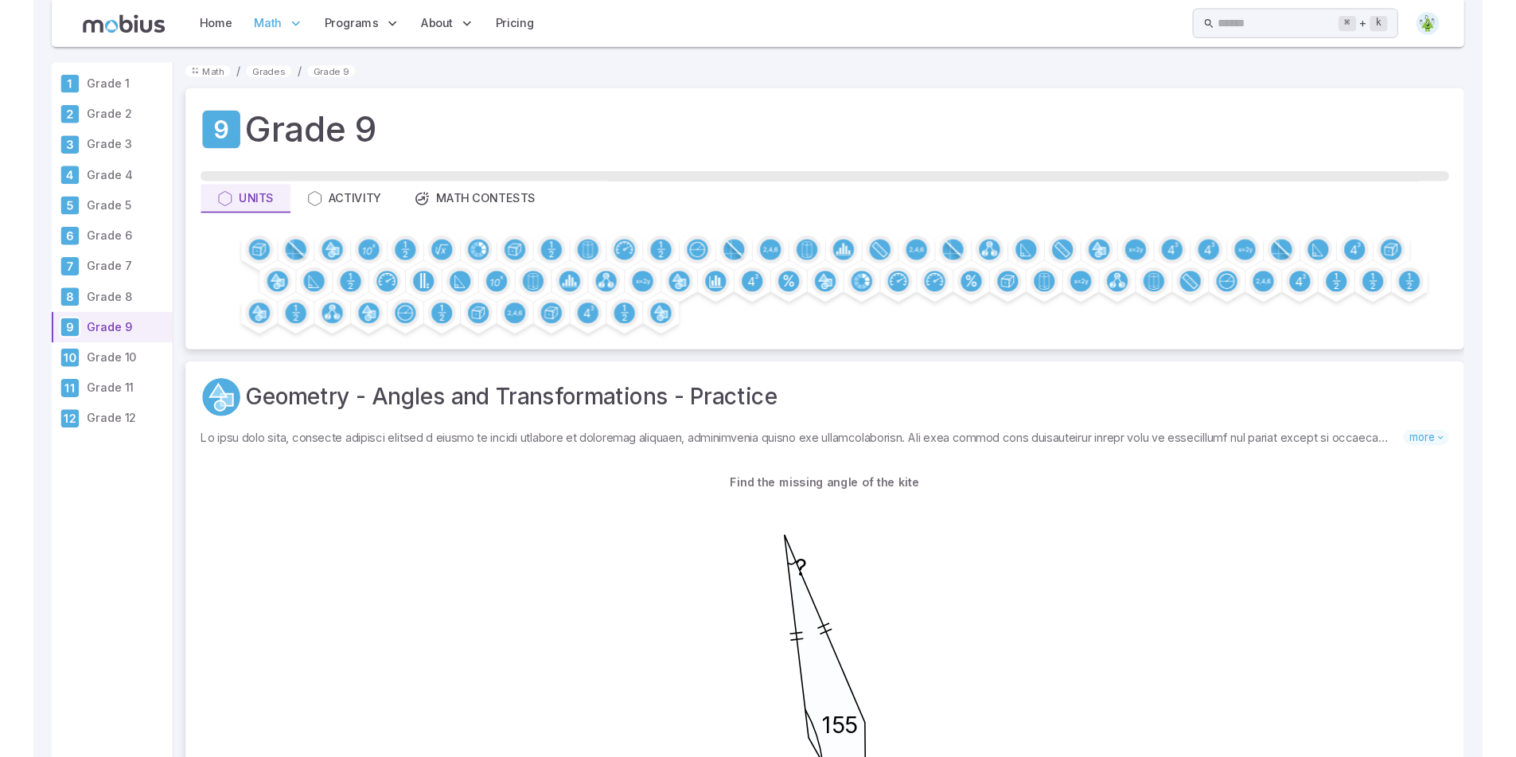
scroll to position [6, 0]
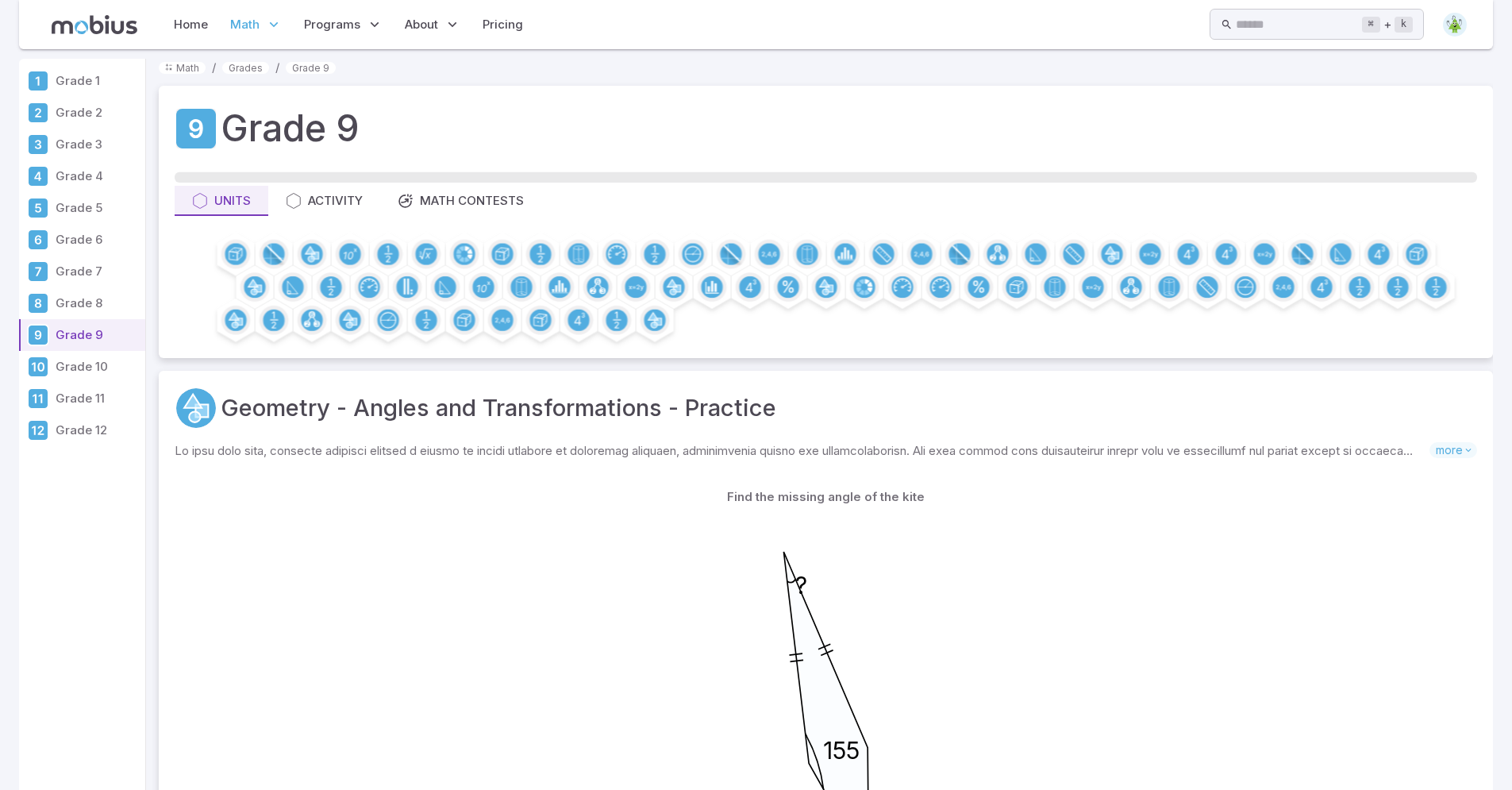
click at [70, 177] on p "Grade 4" at bounding box center [98, 177] width 84 height 18
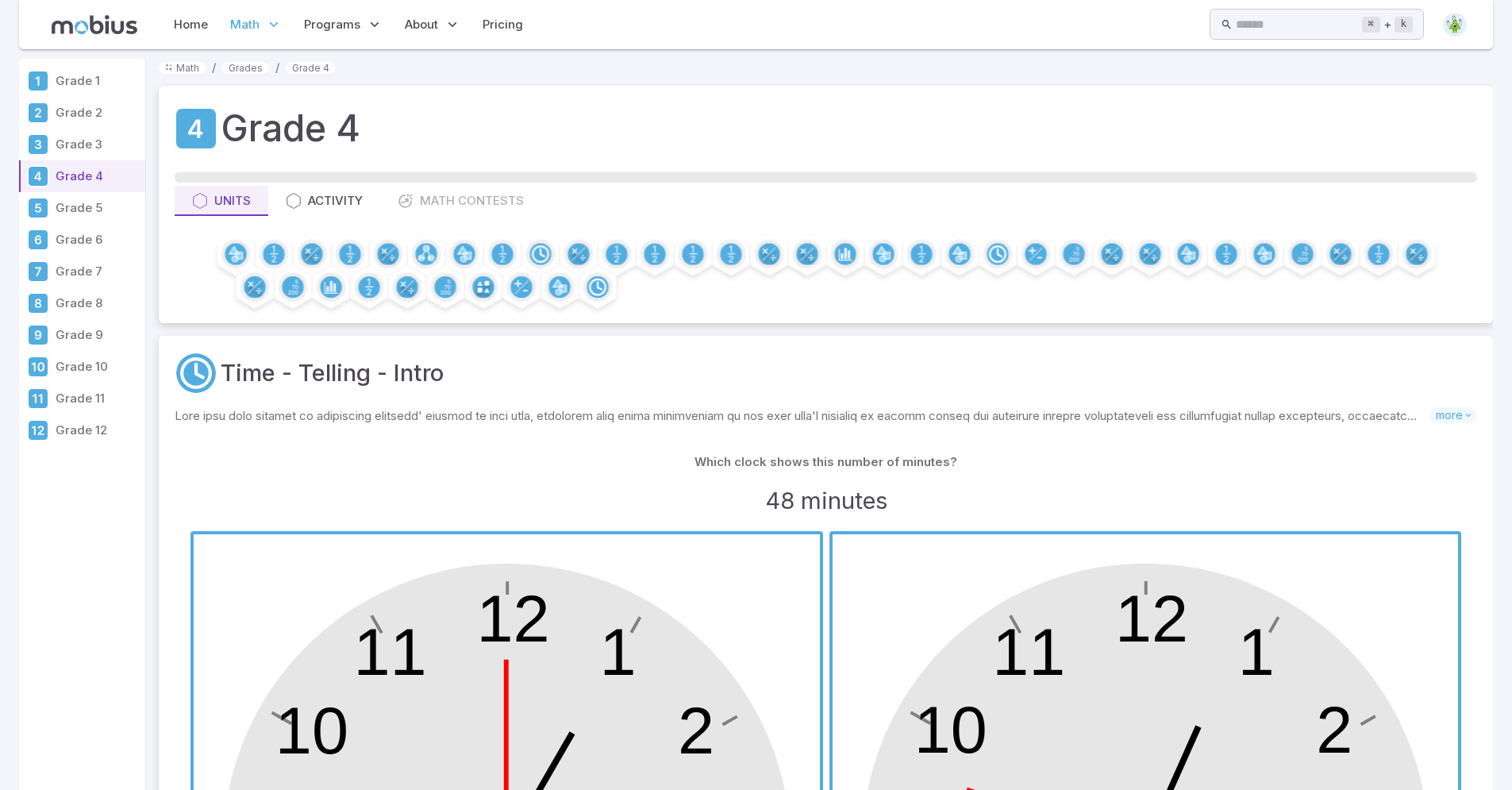
click at [72, 328] on p "Grade 9" at bounding box center [98, 335] width 84 height 18
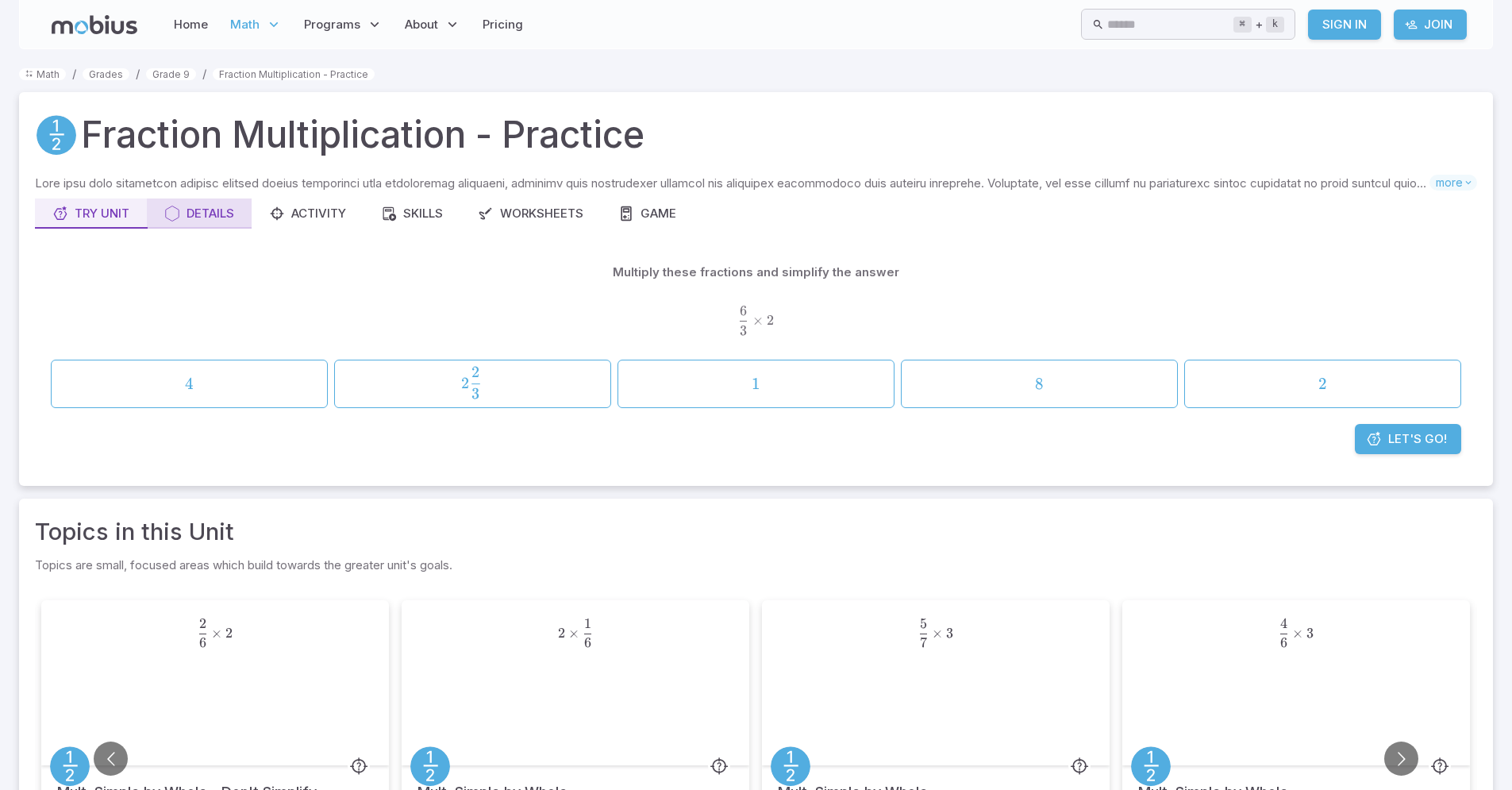
click at [209, 212] on div "Details" at bounding box center [199, 213] width 70 height 18
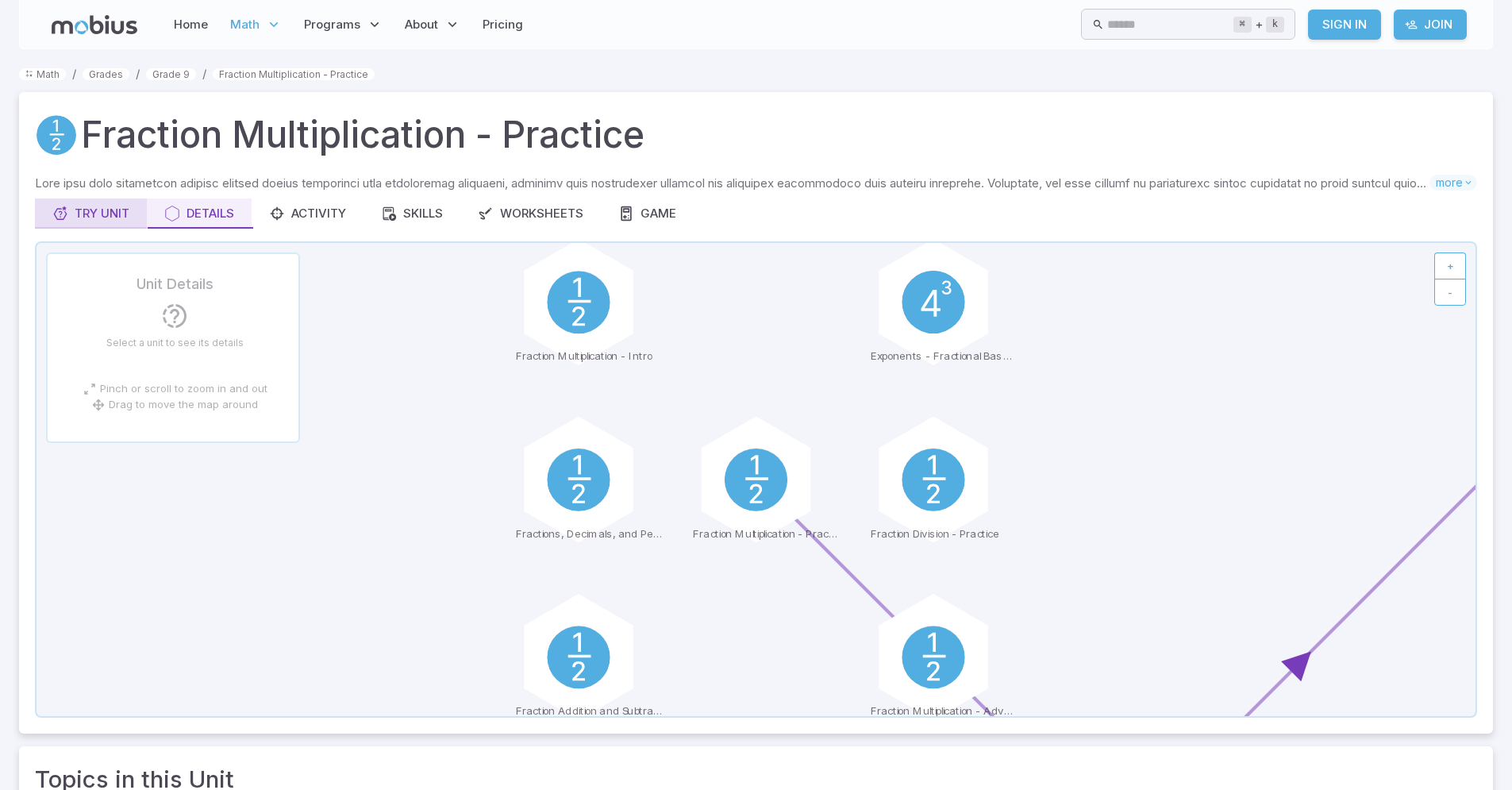
click at [72, 215] on div "Try Unit" at bounding box center [91, 213] width 77 height 18
